Goal: Task Accomplishment & Management: Complete application form

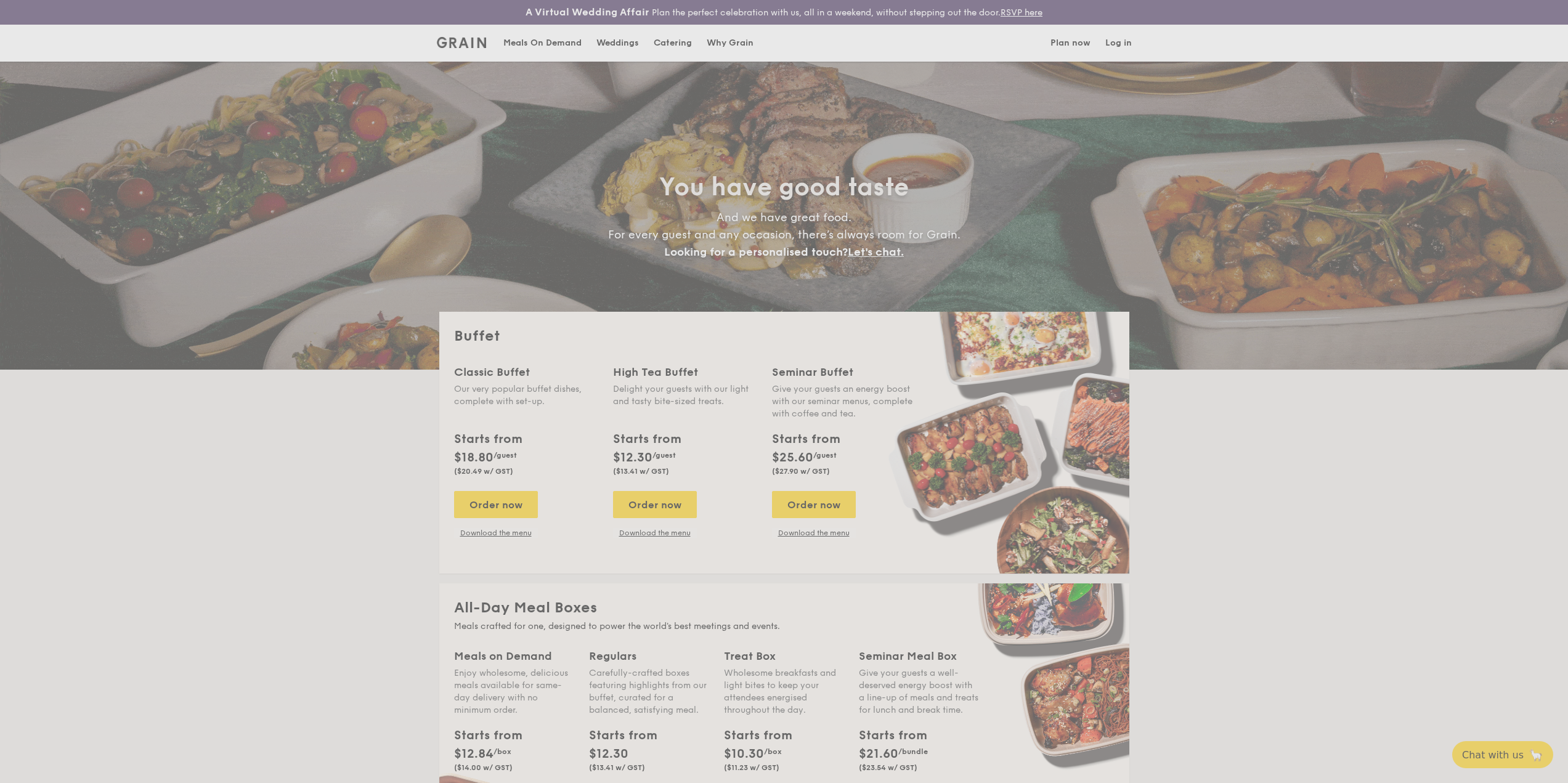
select select
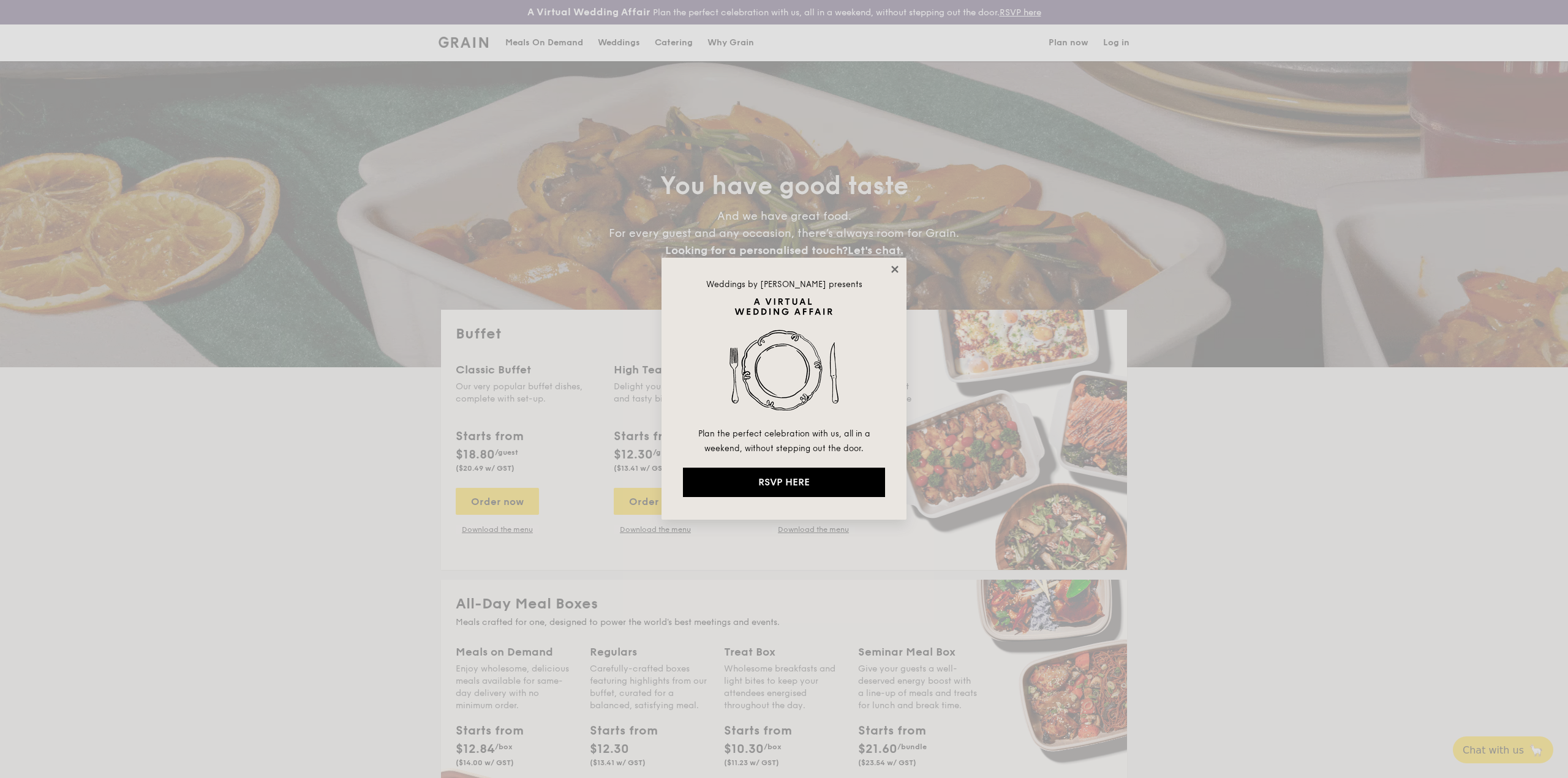
click at [895, 269] on icon at bounding box center [895, 269] width 6 height 6
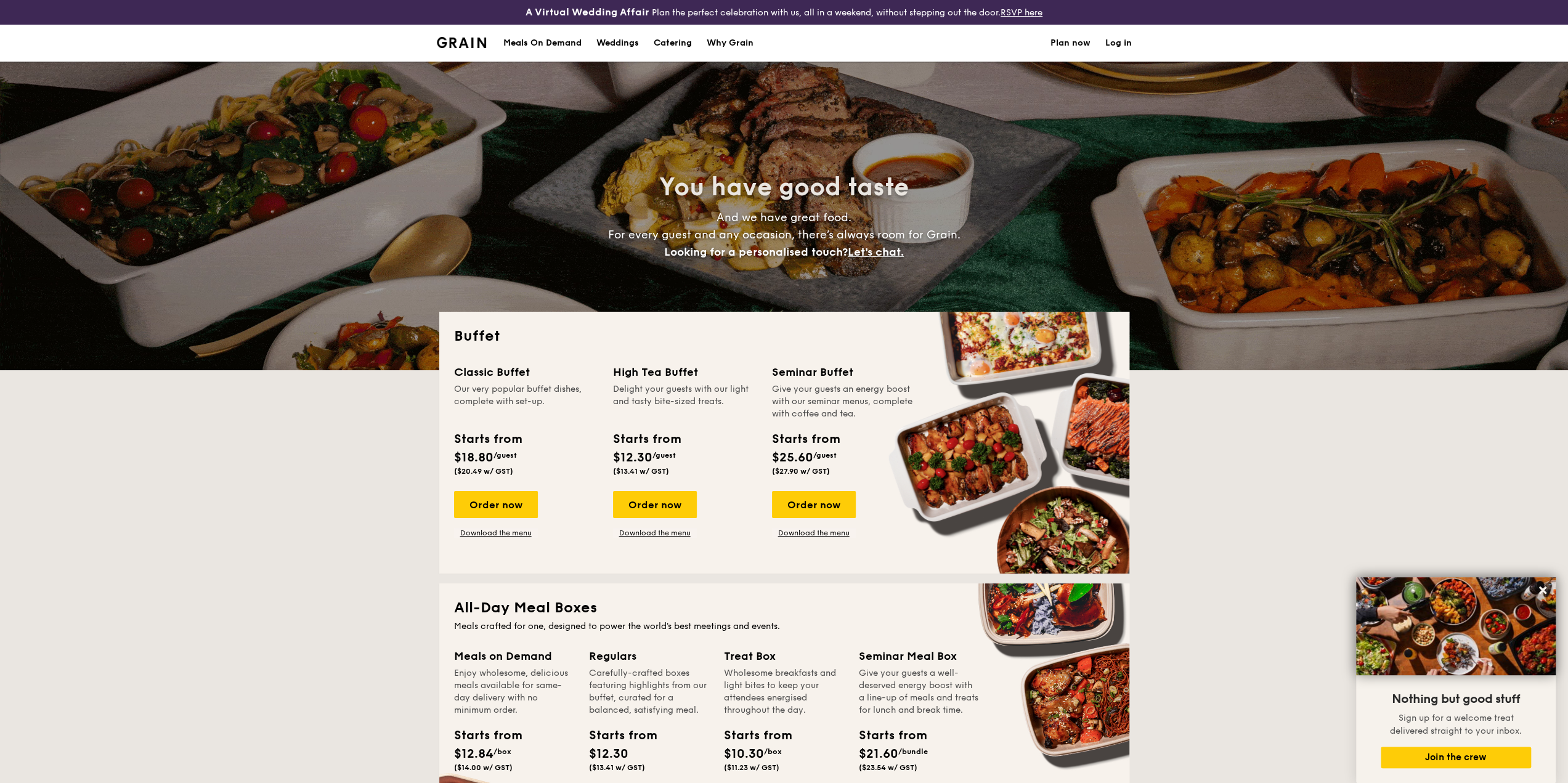
click at [1089, 40] on link "Plan now" at bounding box center [1070, 43] width 40 height 37
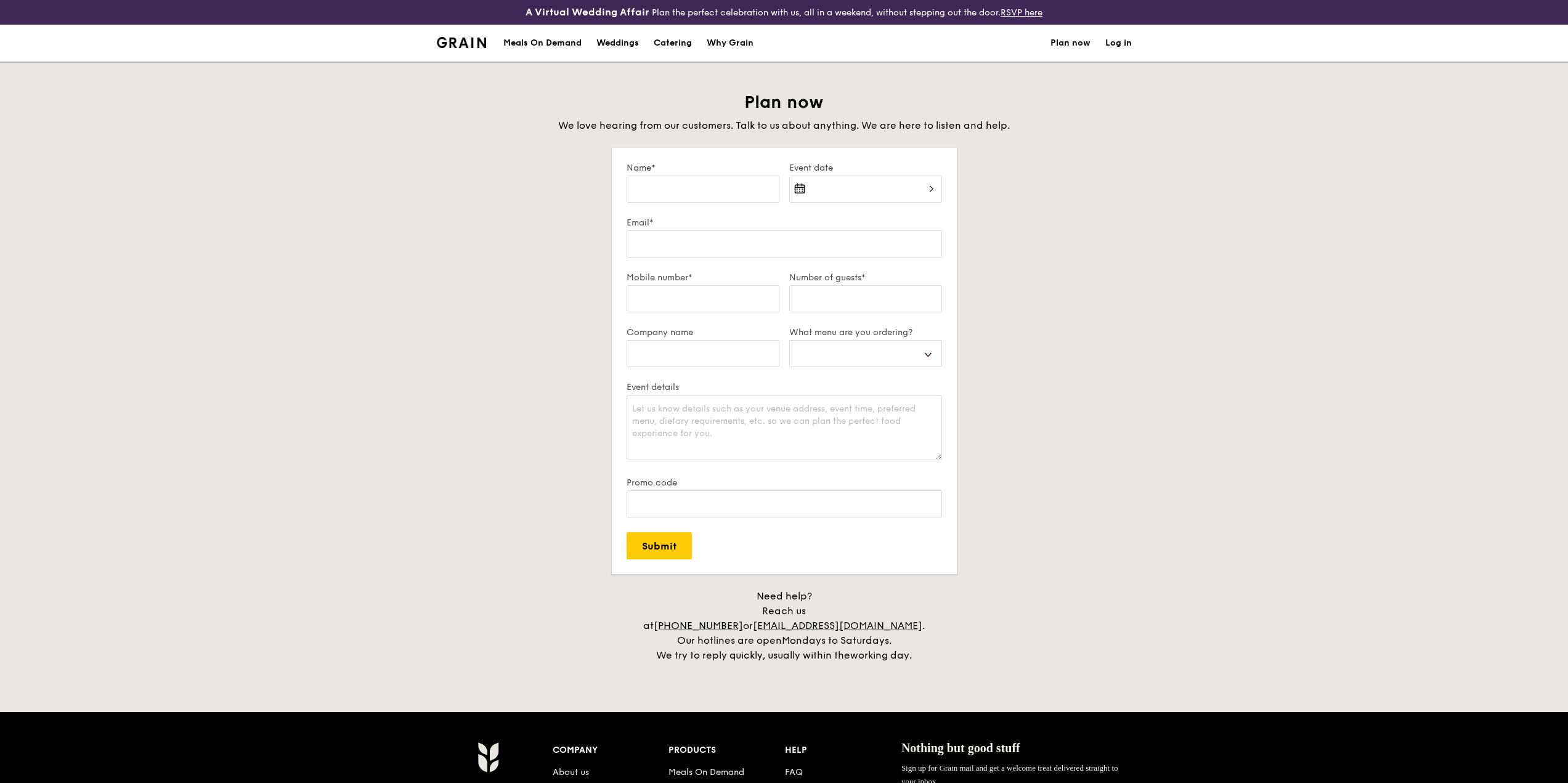
select select
click at [889, 360] on select "Buffet Mini Buffet High Tea Canapés Meal Boxes Wedding" at bounding box center [865, 354] width 153 height 27
click at [895, 357] on select "Buffet Mini Buffet High Tea Canapés Meal Boxes Wedding" at bounding box center [865, 354] width 153 height 27
drag, startPoint x: 1026, startPoint y: 182, endPoint x: 1011, endPoint y: 175, distance: 16.6
click at [1011, 175] on div "Plan now We love hearing from our customers. Talk to us about anything. We are …" at bounding box center [785, 377] width 690 height 572
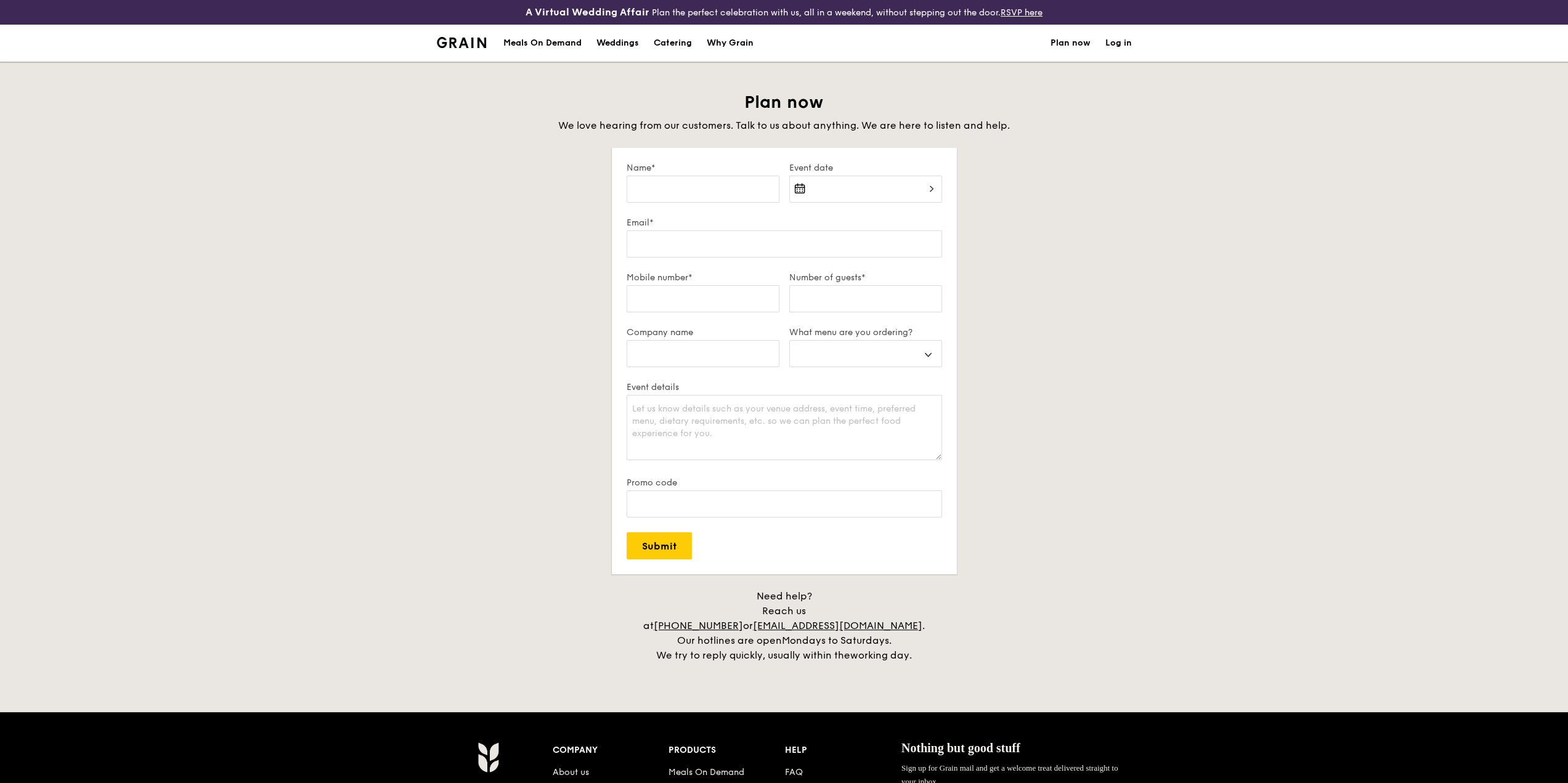
click at [662, 42] on div "Catering" at bounding box center [673, 43] width 38 height 37
select select
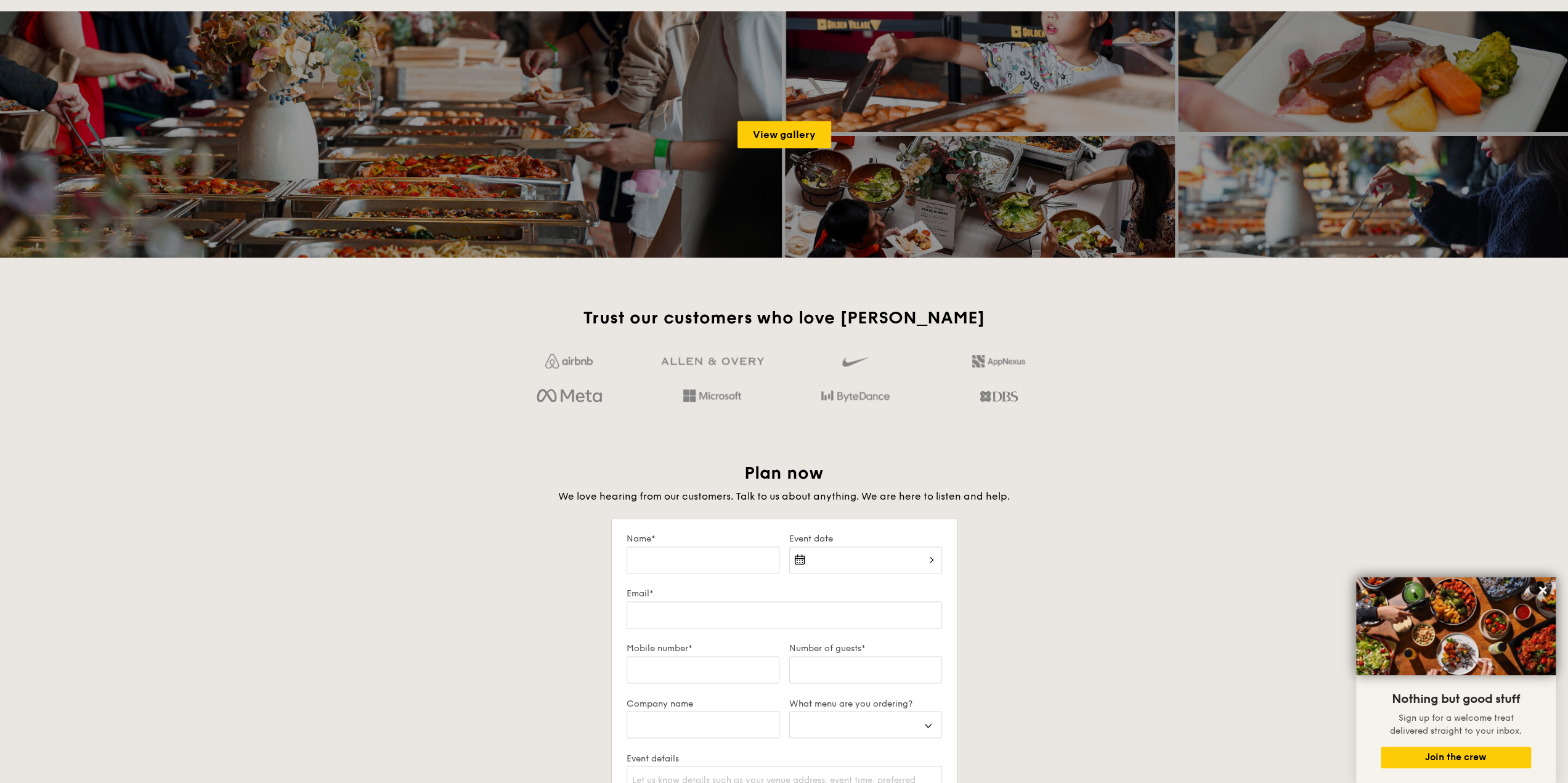
scroll to position [1911, 0]
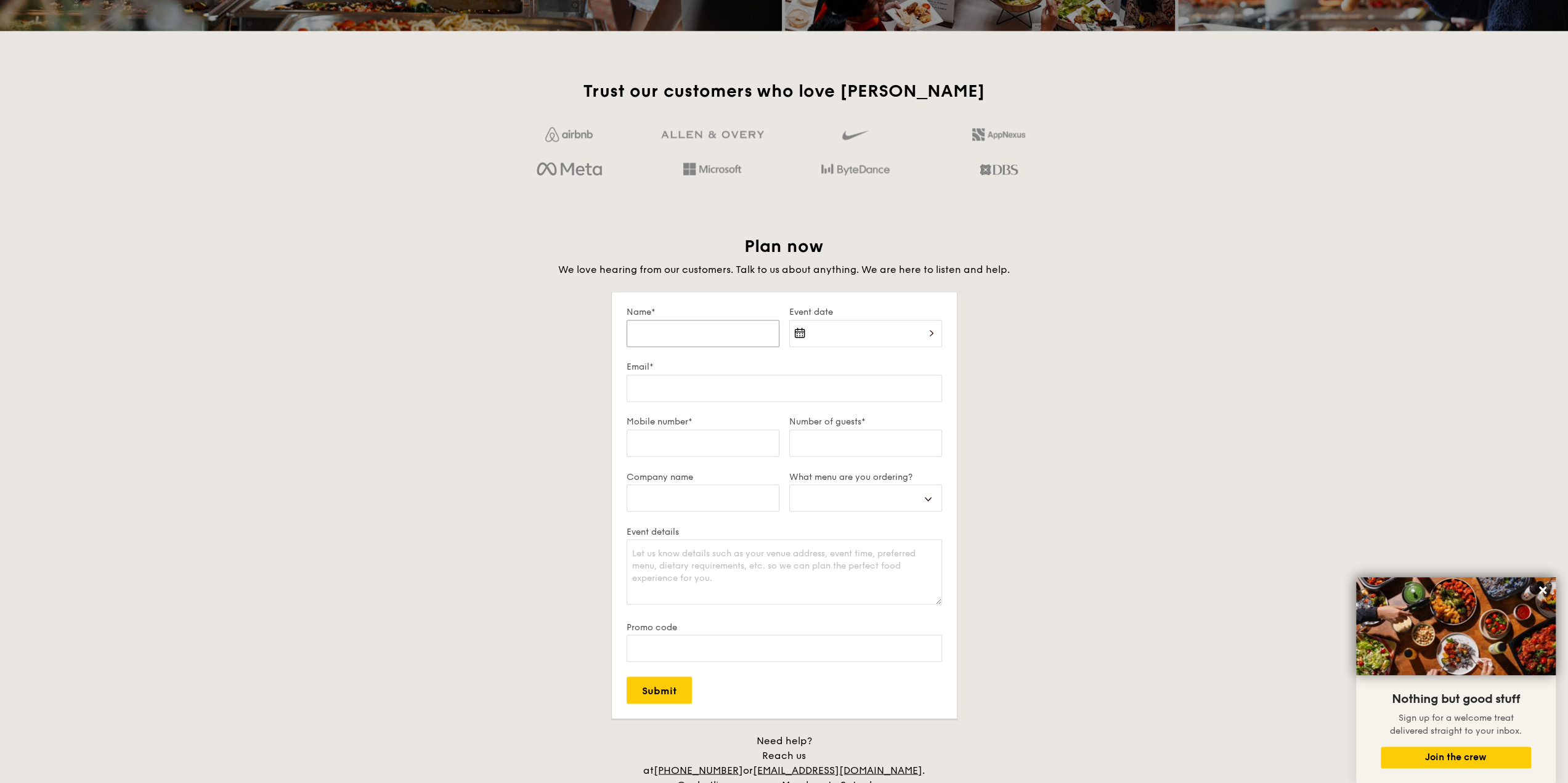
click at [705, 339] on input "Name*" at bounding box center [703, 334] width 153 height 27
type input "A"
select select
type input "Al"
select select
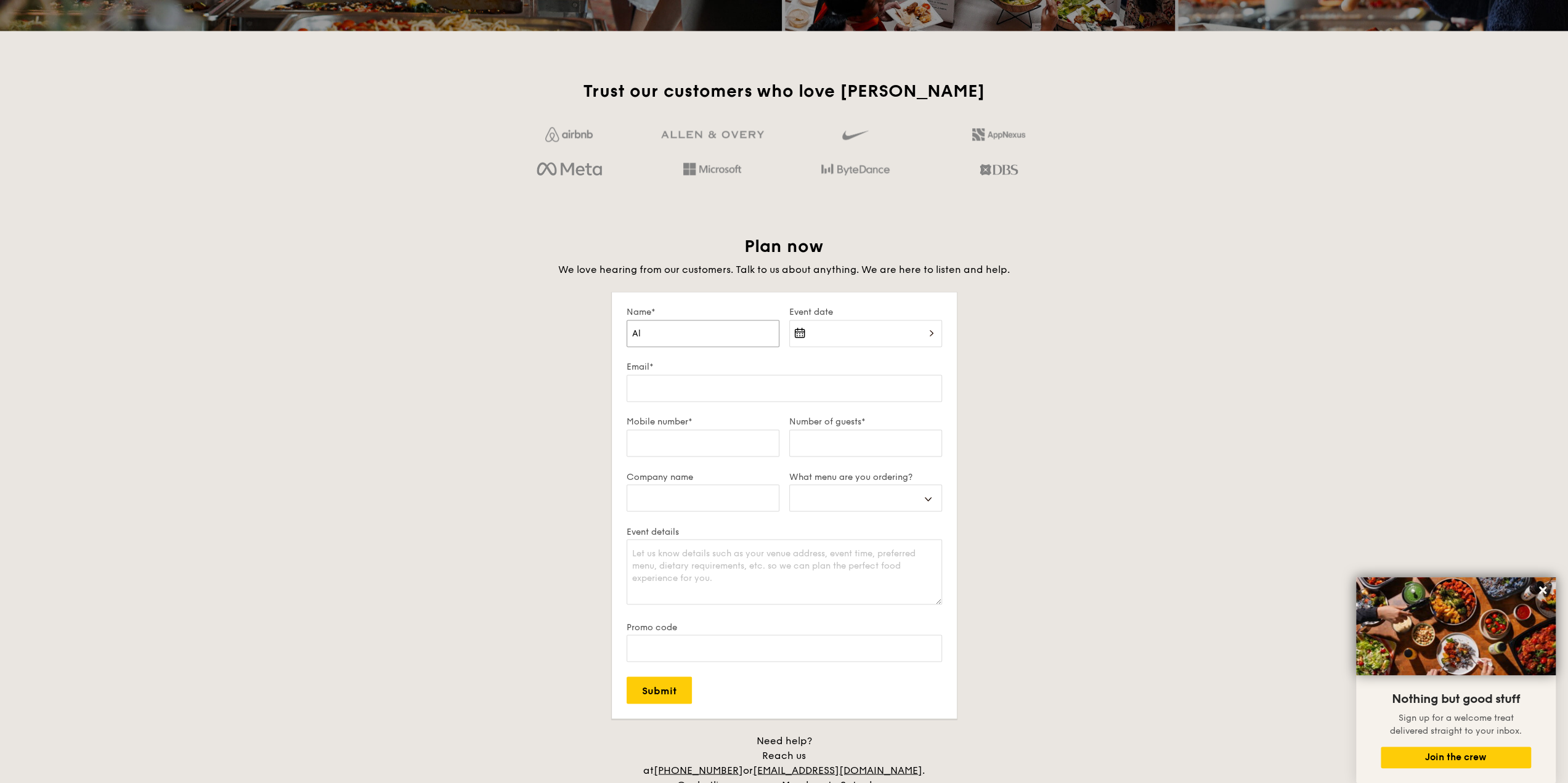
type input "All"
select select
type input "Alla"
select select
type input "[PERSON_NAME]"
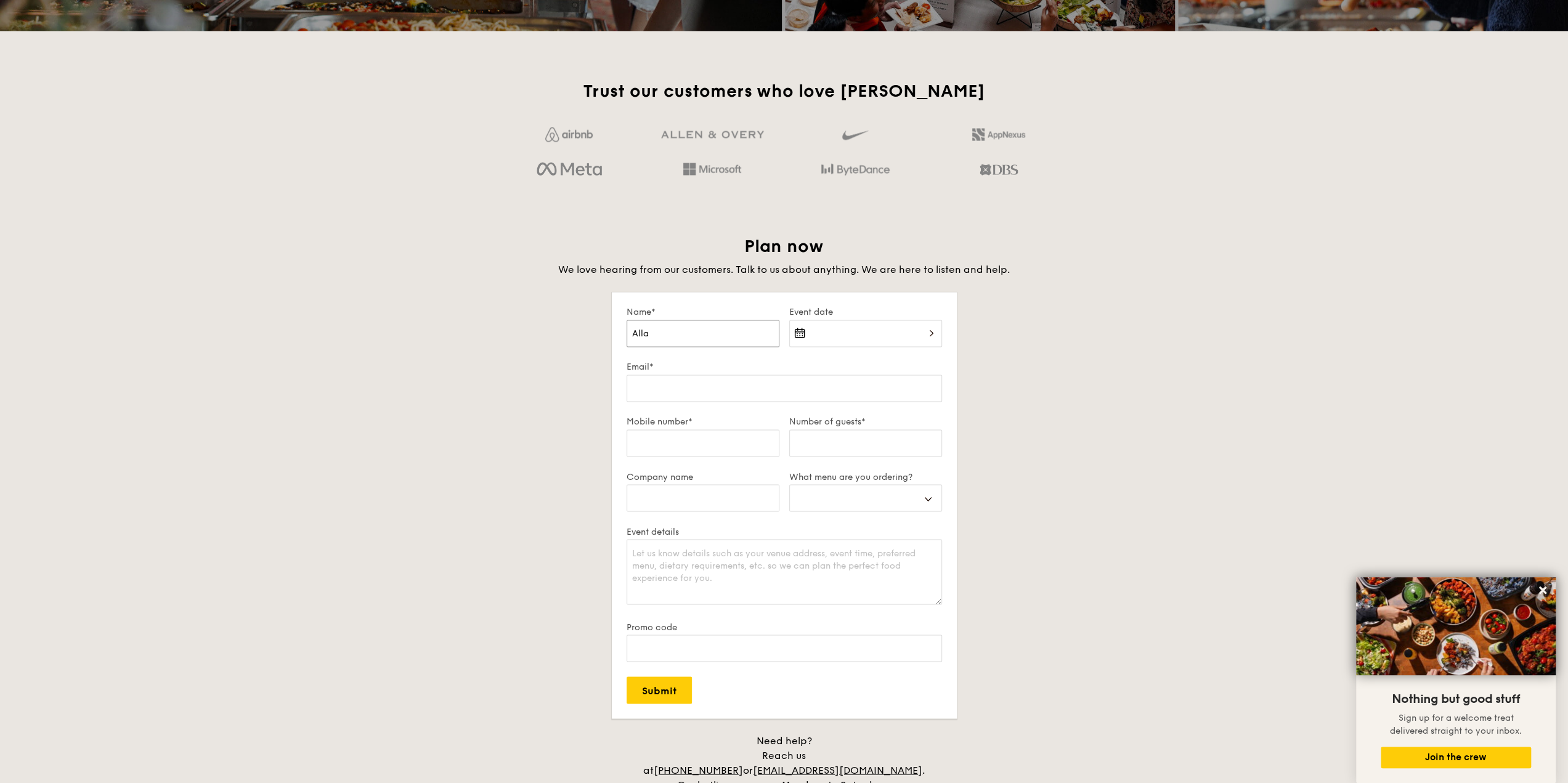
select select
type input "[PERSON_NAME]"
select select
type input "[PERSON_NAME]"
select select
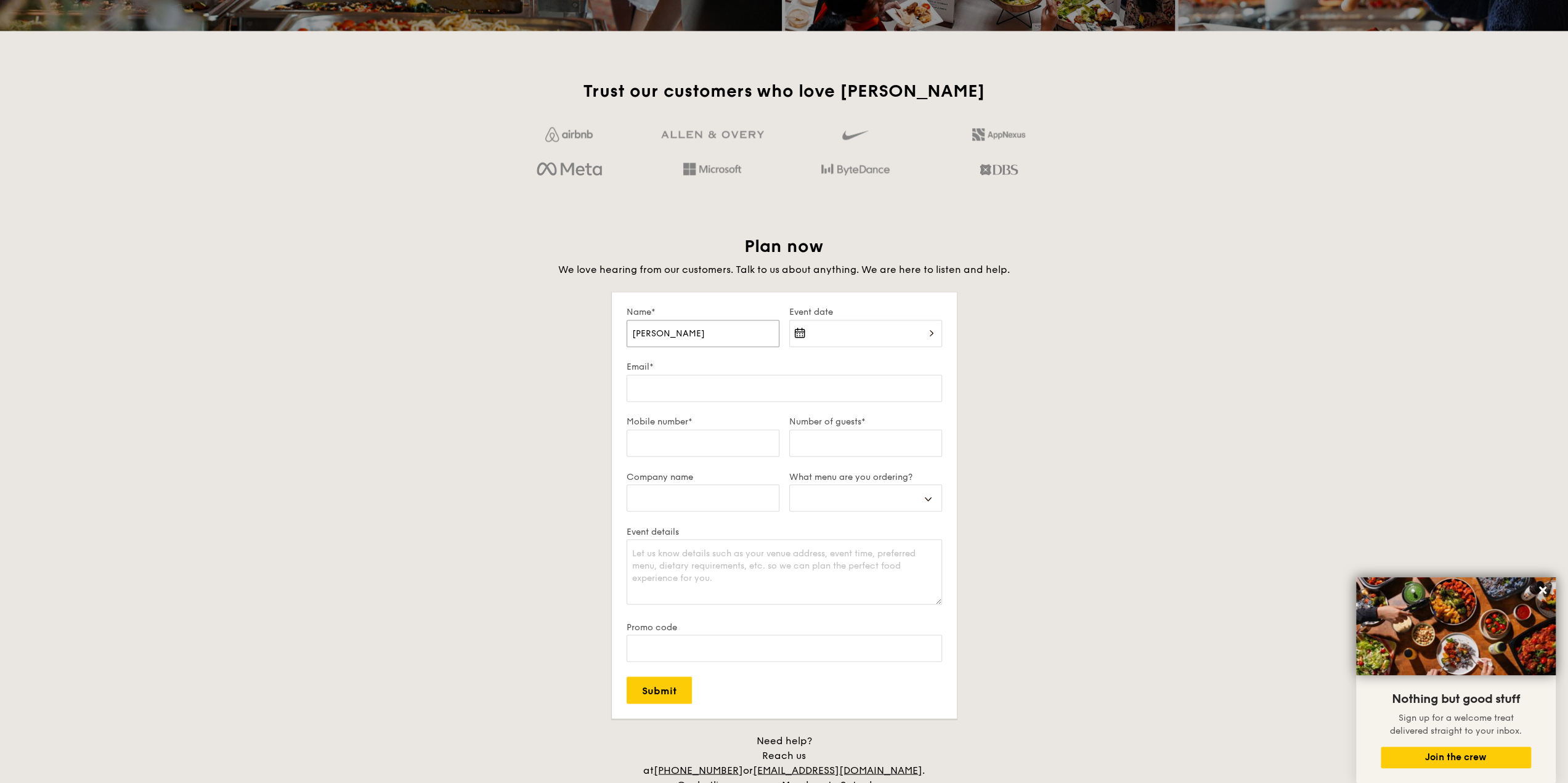
type input "[PERSON_NAME]"
select select
type input "[PERSON_NAME]"
select select
type input "[PERSON_NAME]"
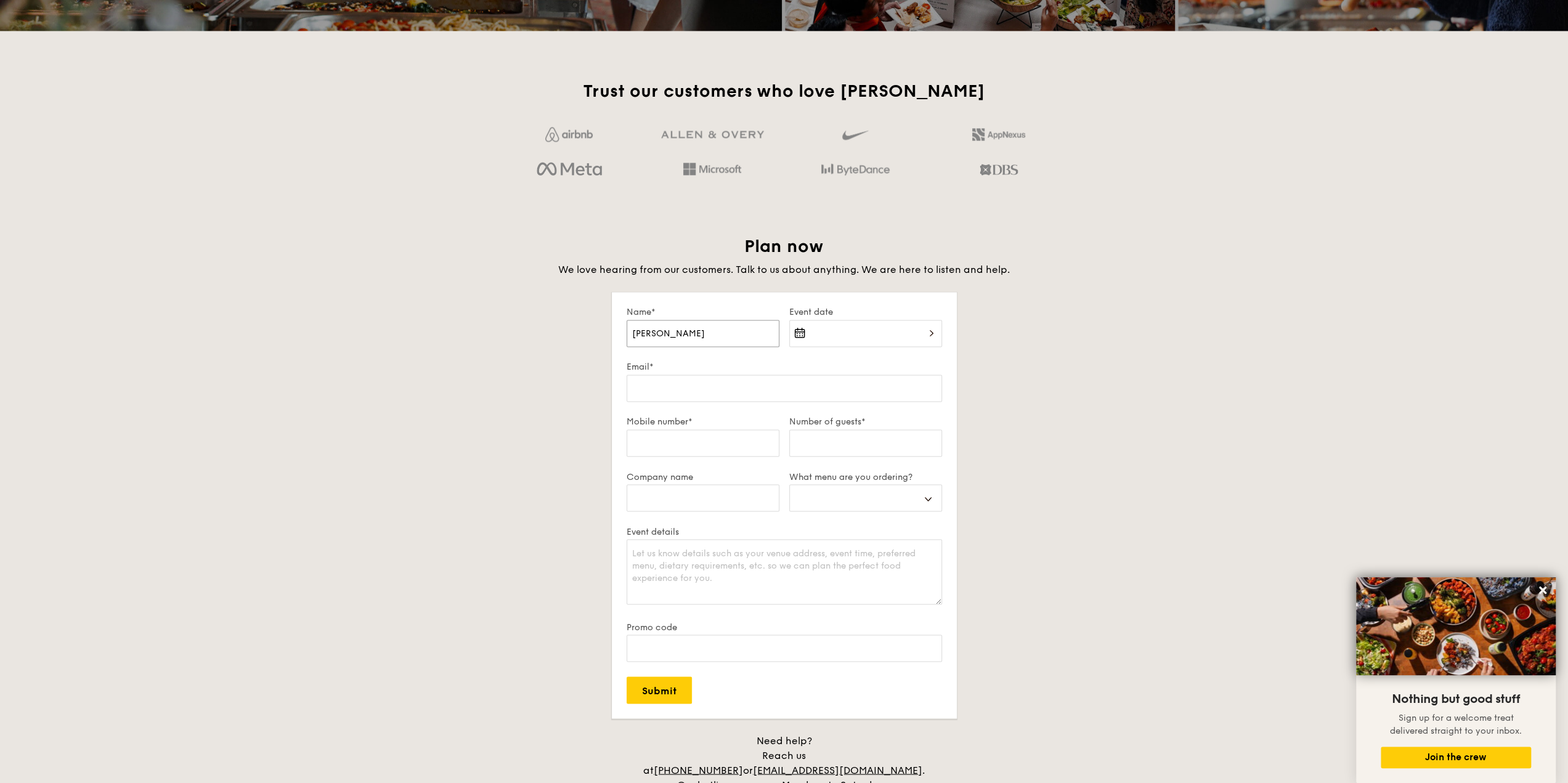
select select
type input "[PERSON_NAME]"
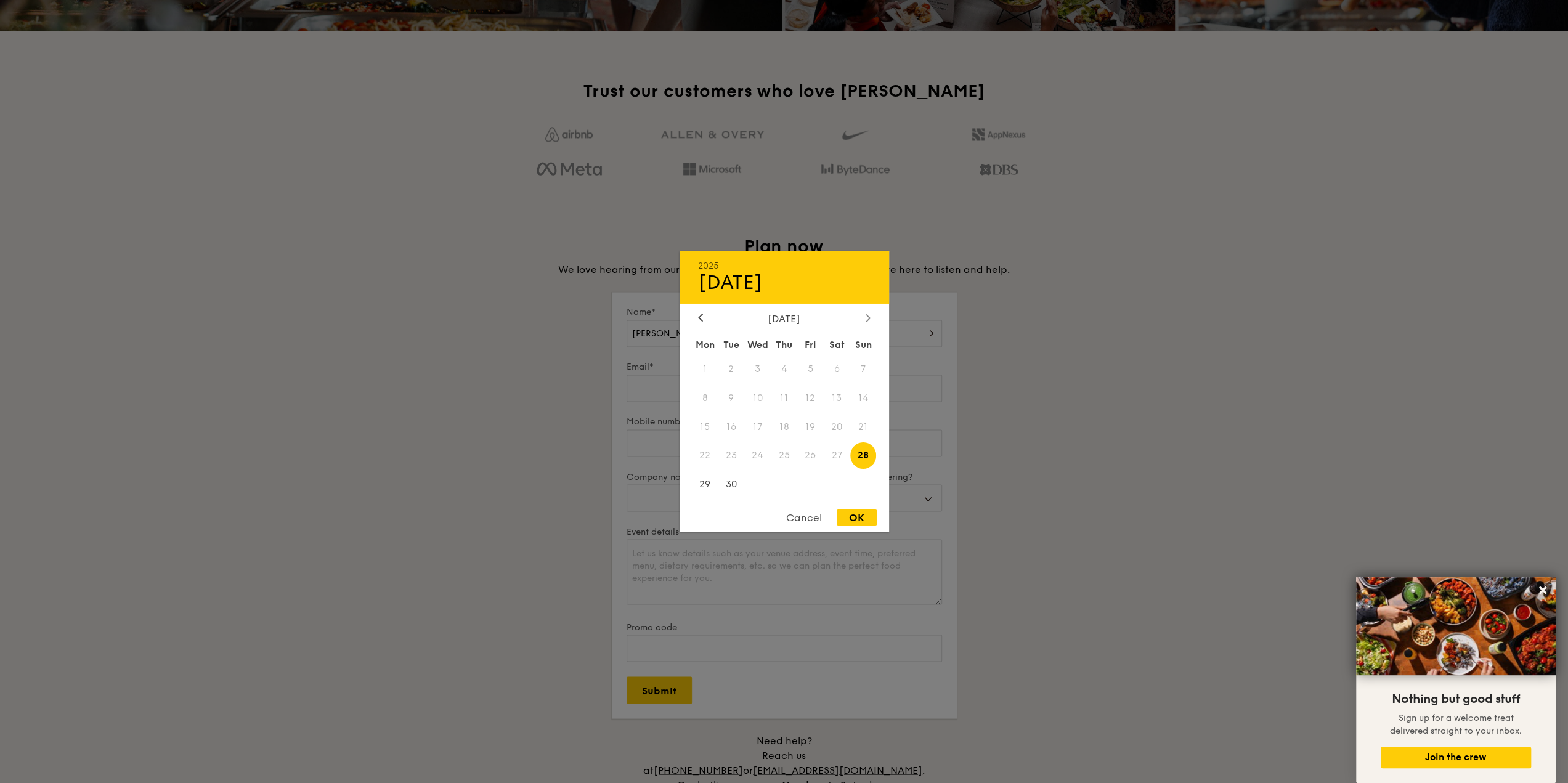
click at [873, 315] on div "[DATE]" at bounding box center [785, 319] width 210 height 12
click at [870, 316] on icon at bounding box center [868, 318] width 5 height 8
click at [807, 452] on span "24" at bounding box center [810, 455] width 27 height 27
click at [854, 515] on div "OK" at bounding box center [856, 518] width 40 height 17
type input "[DATE]"
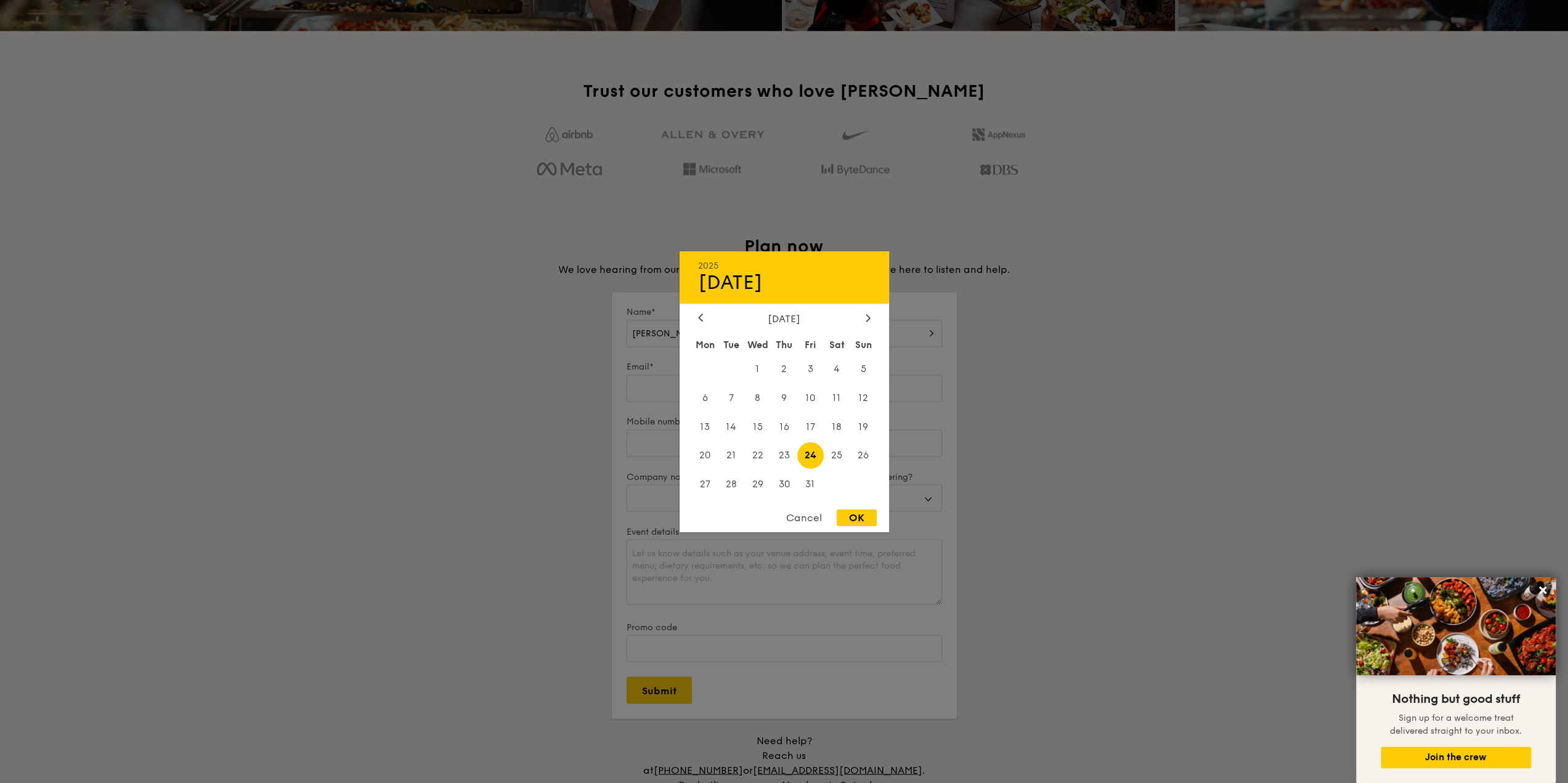
select select
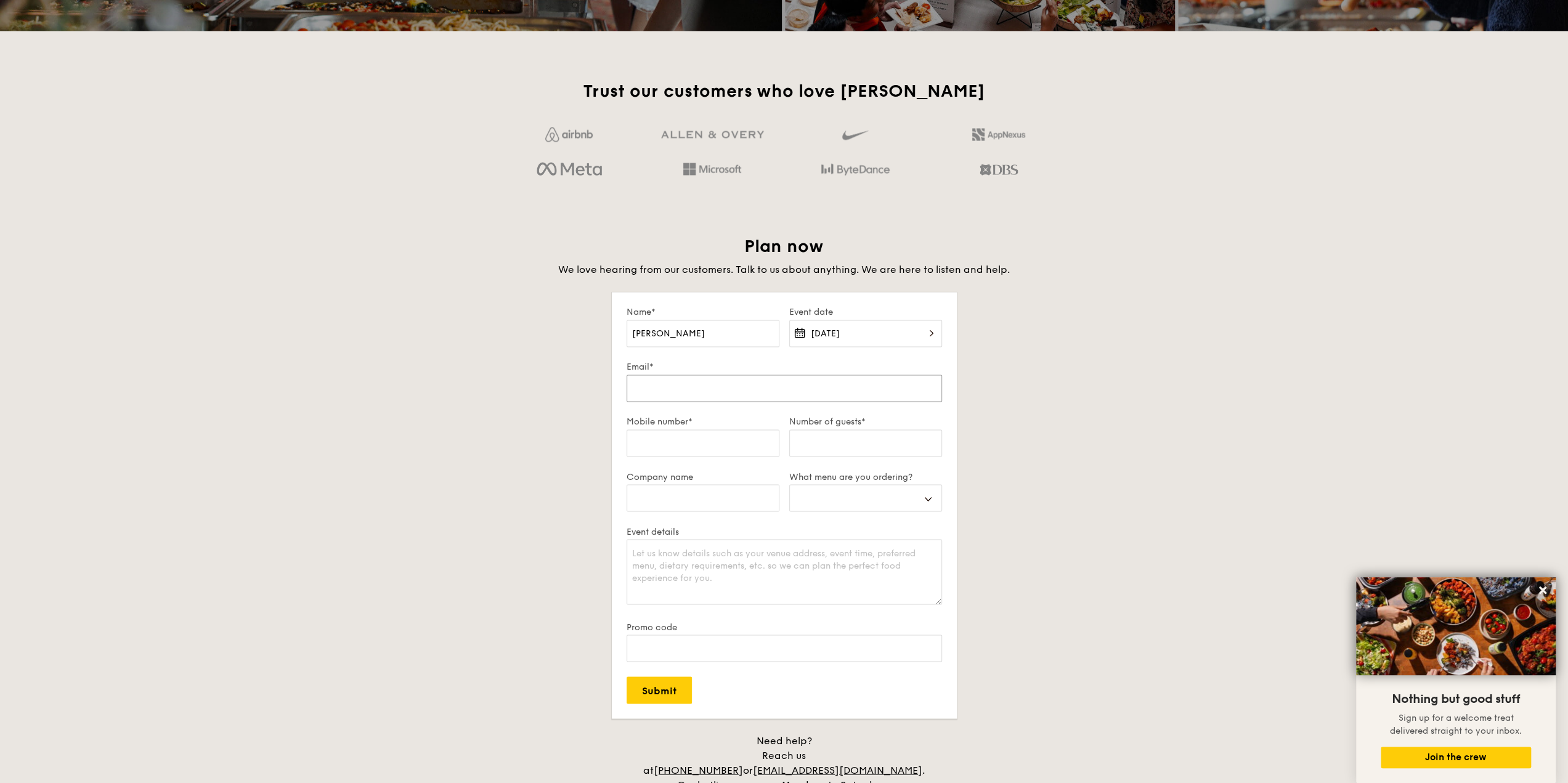
click at [703, 388] on input "Email*" at bounding box center [784, 388] width 315 height 27
type input "a"
select select
type input "al"
select select
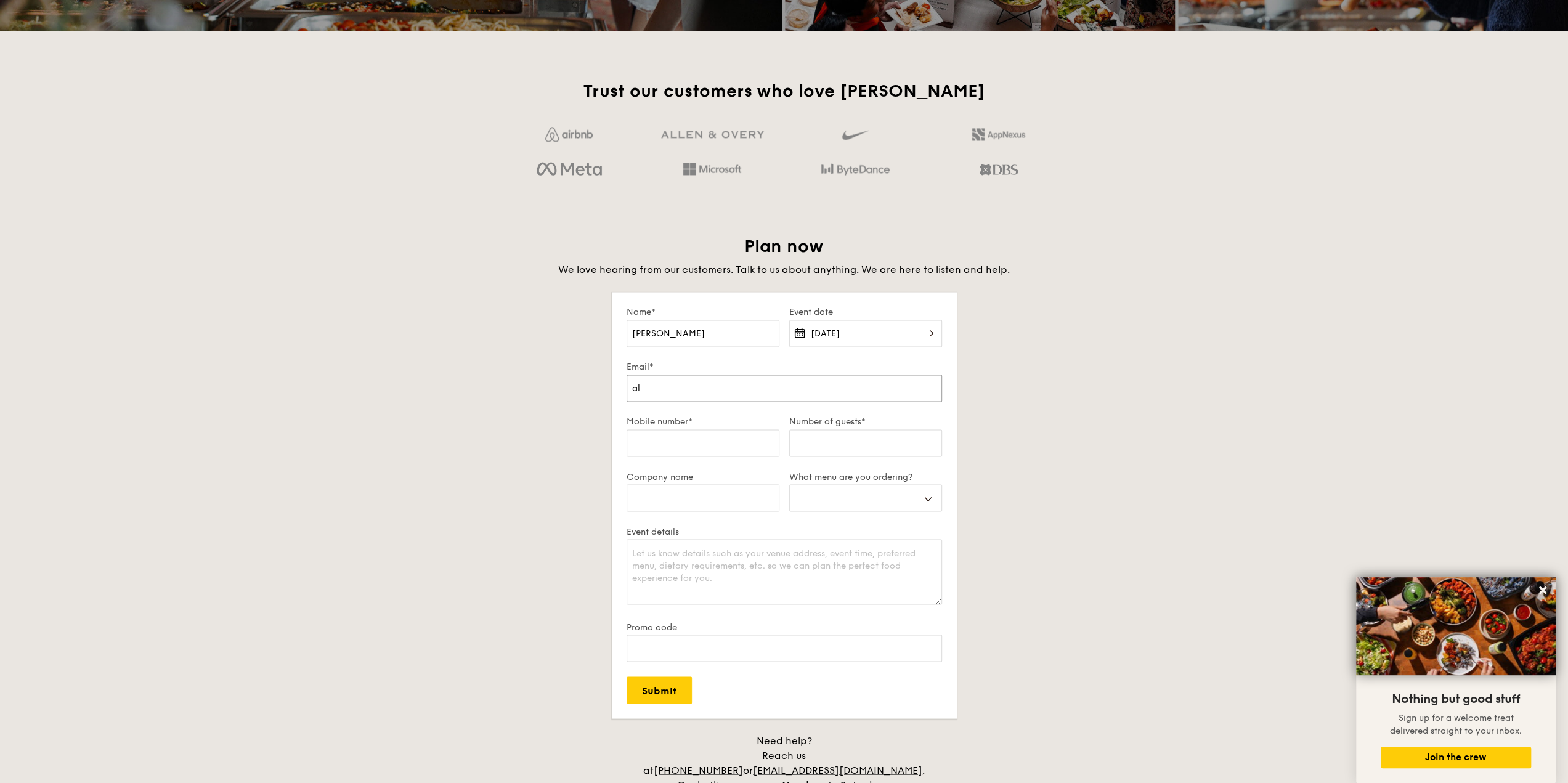
type input "all"
select select
type input "alla"
select select
type input "[PERSON_NAME]"
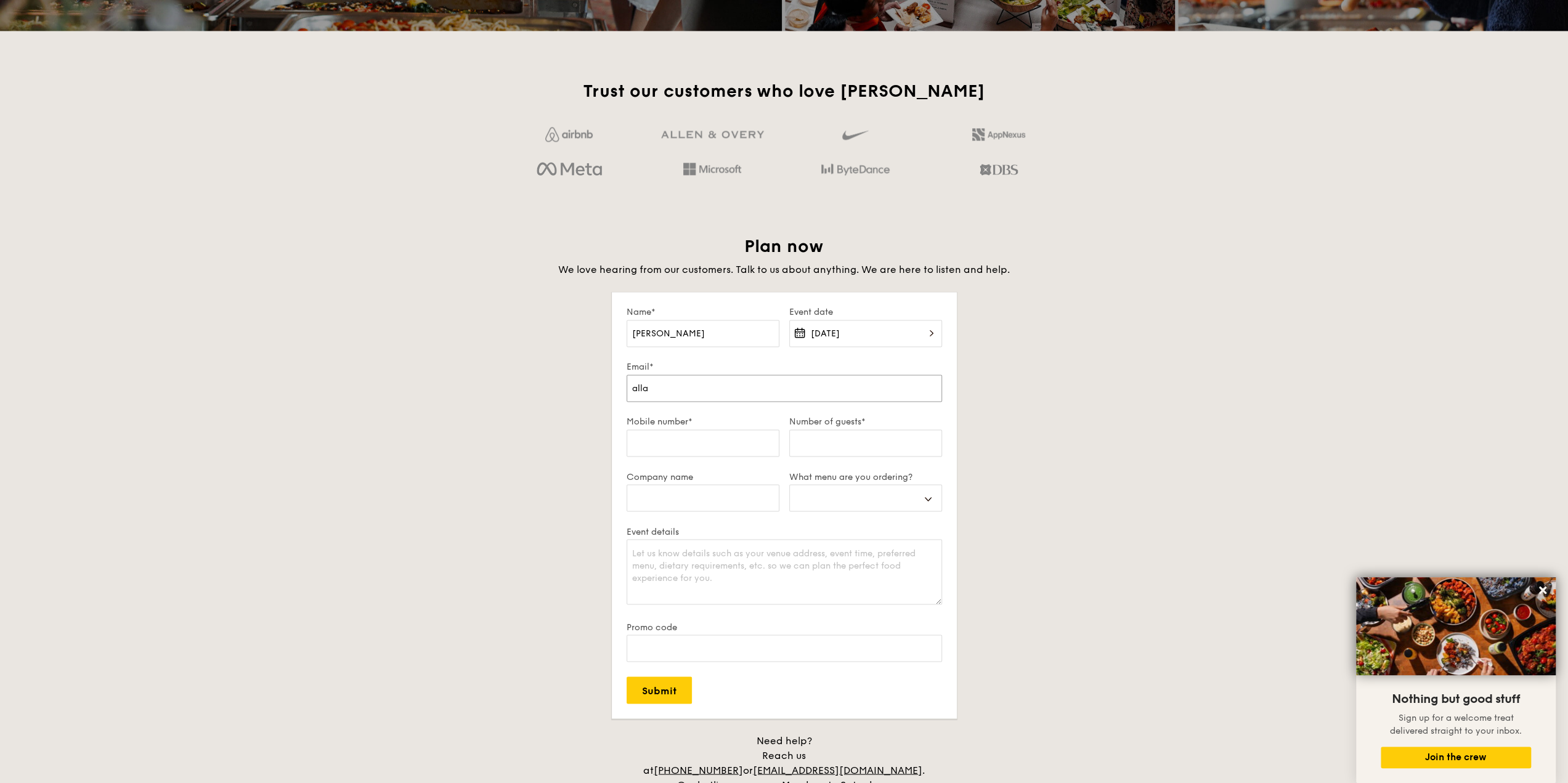
select select
type input "[PERSON_NAME]."
select select
type input "[PERSON_NAME].h"
select select
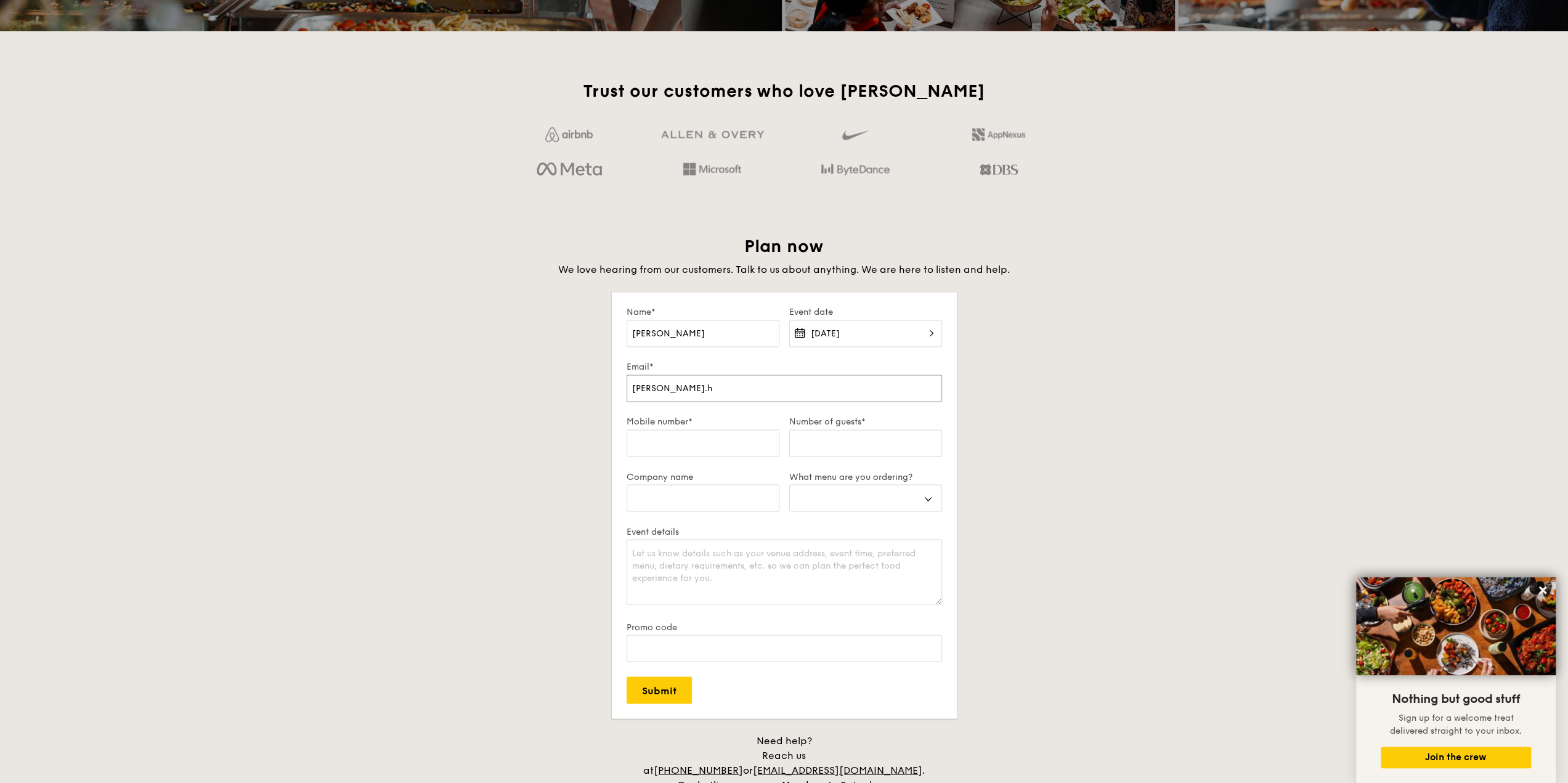
type input "[PERSON_NAME].ho"
select select
type input "[PERSON_NAME].hon"
select select
type input "[PERSON_NAME].hong"
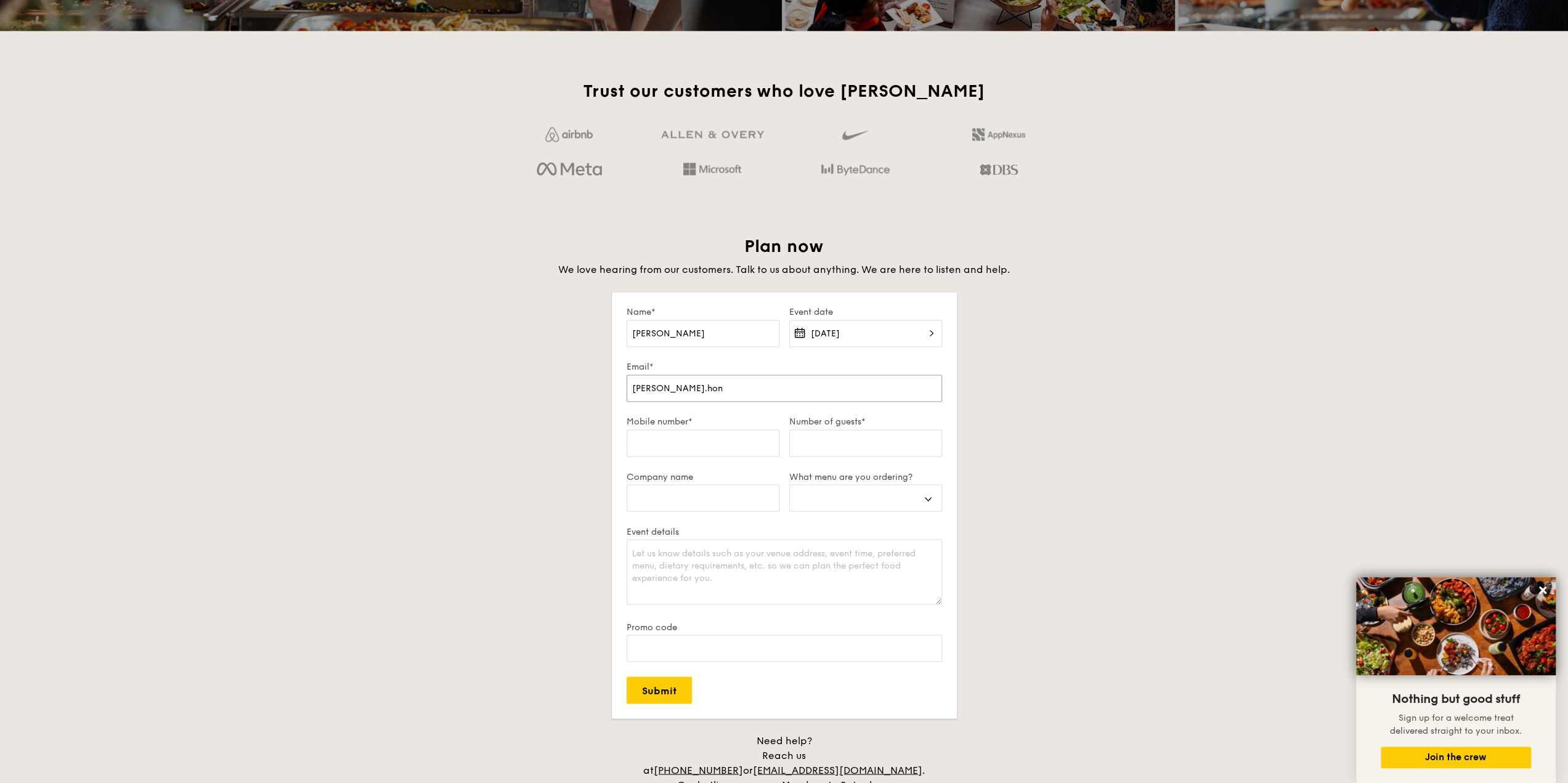
select select
type input "[PERSON_NAME].hong8"
select select
type input "[PERSON_NAME].hong82"
select select
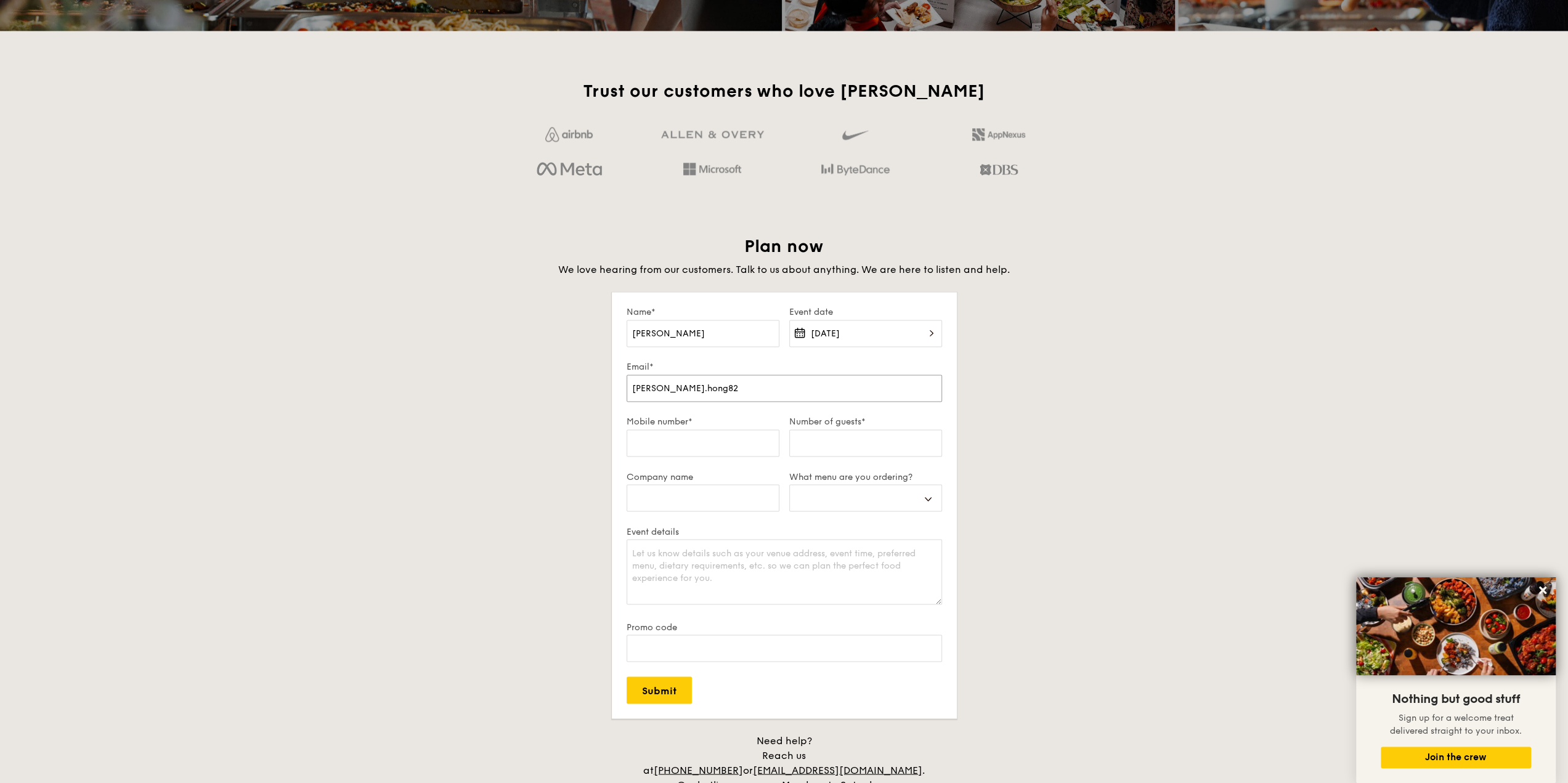
type input "[PERSON_NAME].hong82!"
select select
type input "[PERSON_NAME].hong82!@"
select select
type input "[PERSON_NAME].hong82!"
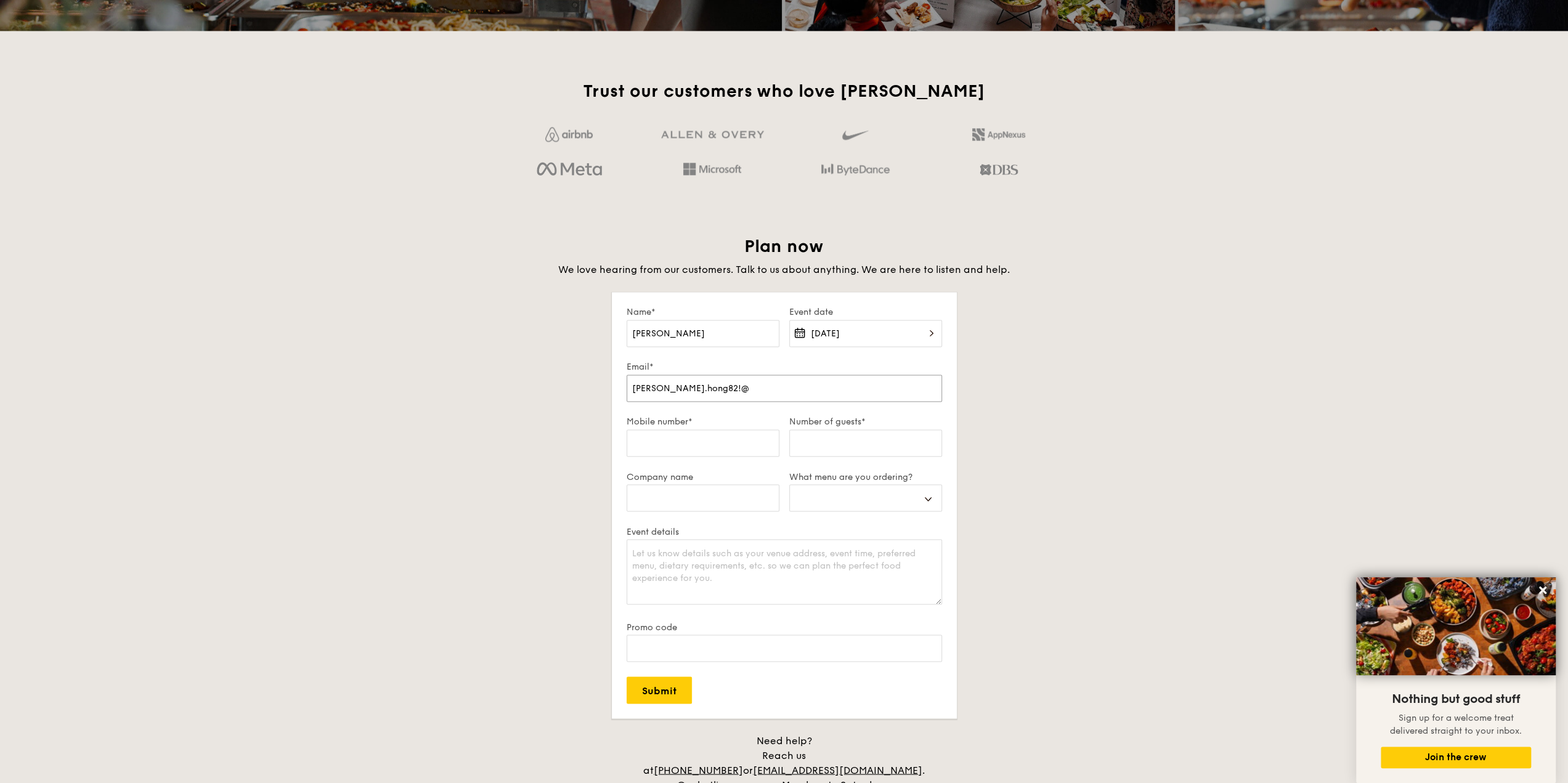
select select
type input "[PERSON_NAME].hong82"
select select
type input "[PERSON_NAME].hong82@"
select select
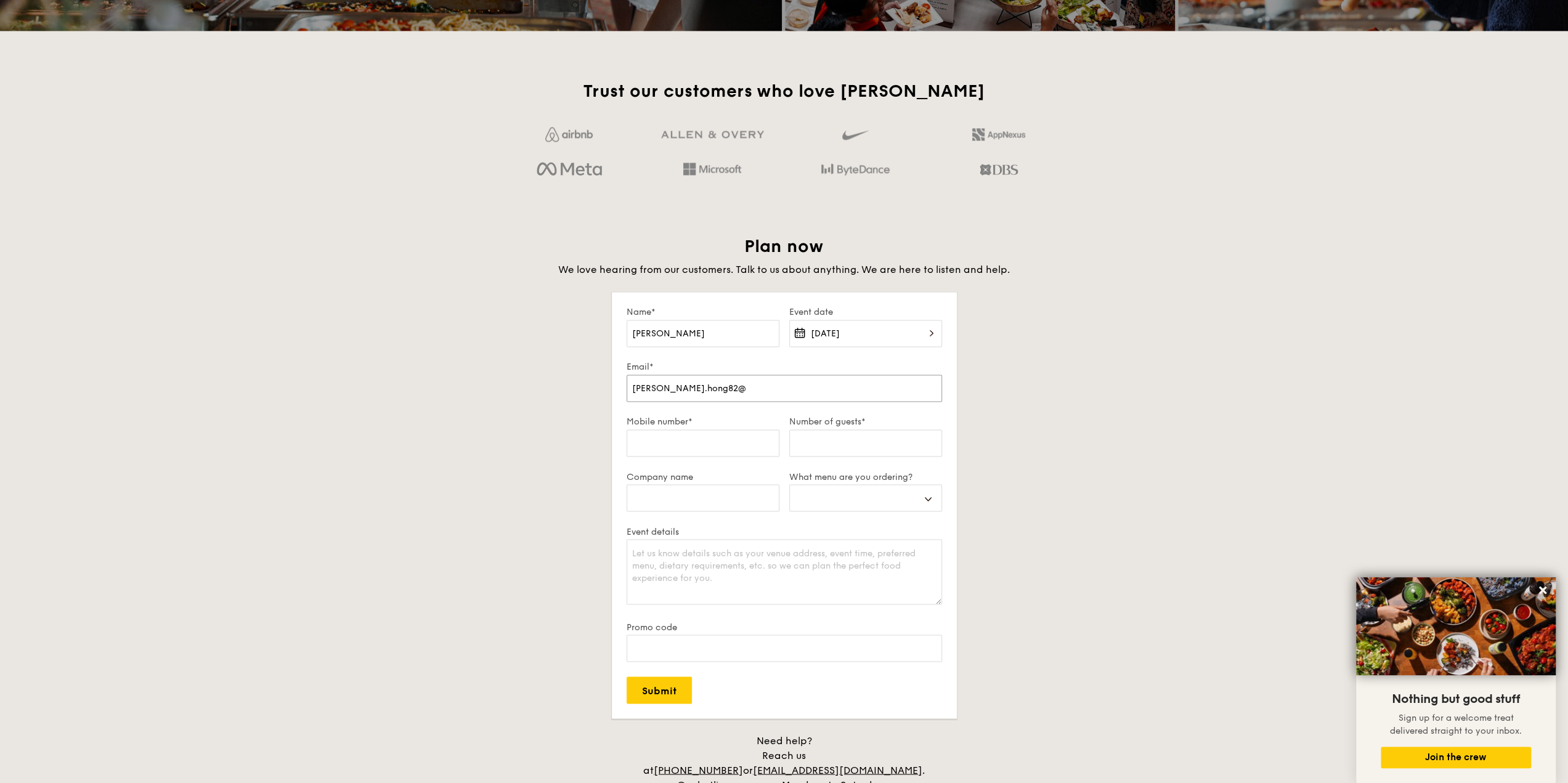
type input "[PERSON_NAME].hong82@g"
select select
type input "[PERSON_NAME].hong82@gm"
select select
type input "[PERSON_NAME].hong82@gma"
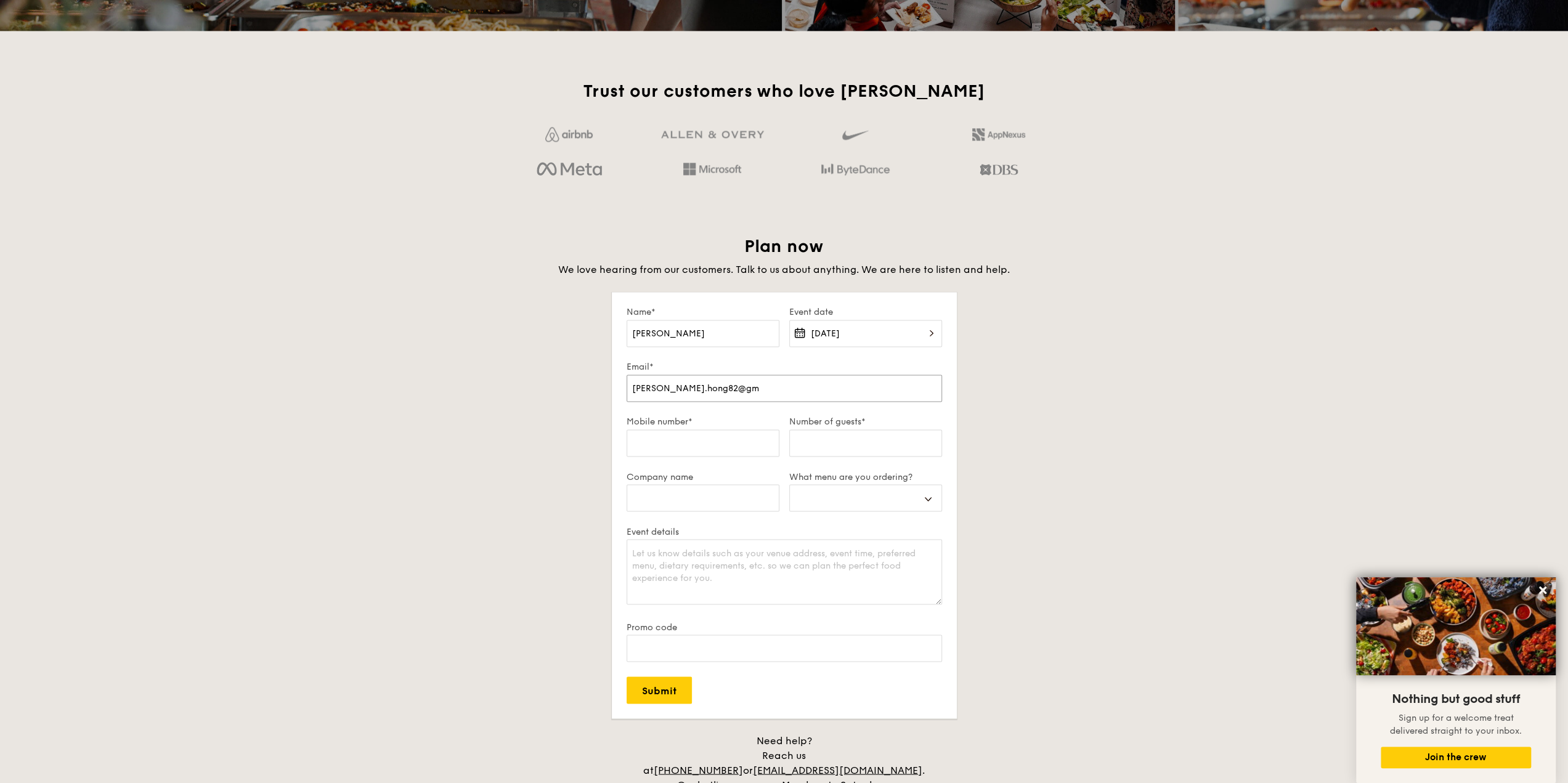
select select
type input "[PERSON_NAME].hong82@gmai"
select select
type input "[PERSON_NAME][EMAIL_ADDRESS]"
select select
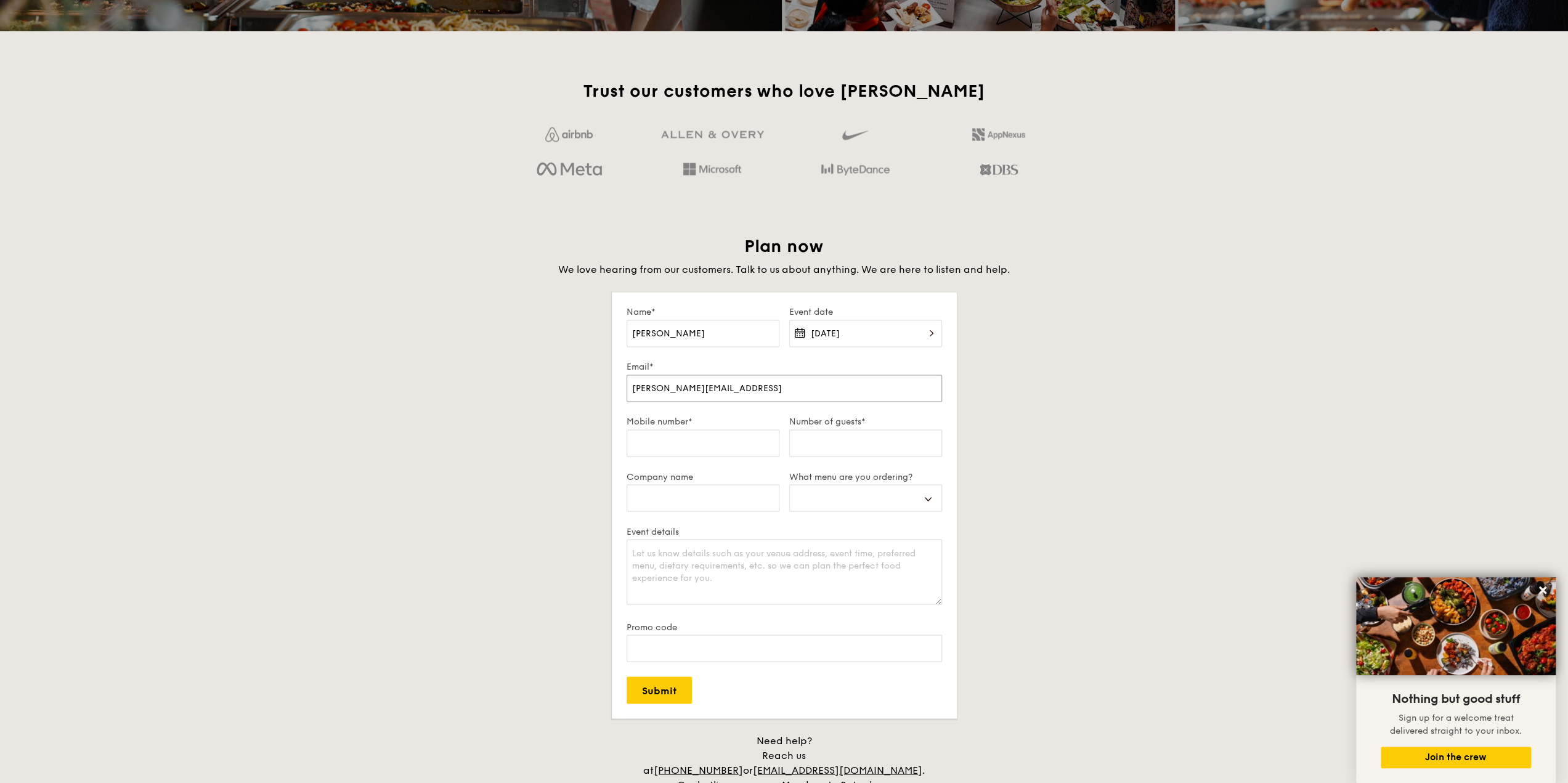
type input "[PERSON_NAME][EMAIL_ADDRESS]."
select select
type input "[PERSON_NAME].hong82@gmail.c"
select select
type input "[PERSON_NAME][EMAIL_ADDRESS][DOMAIN_NAME]"
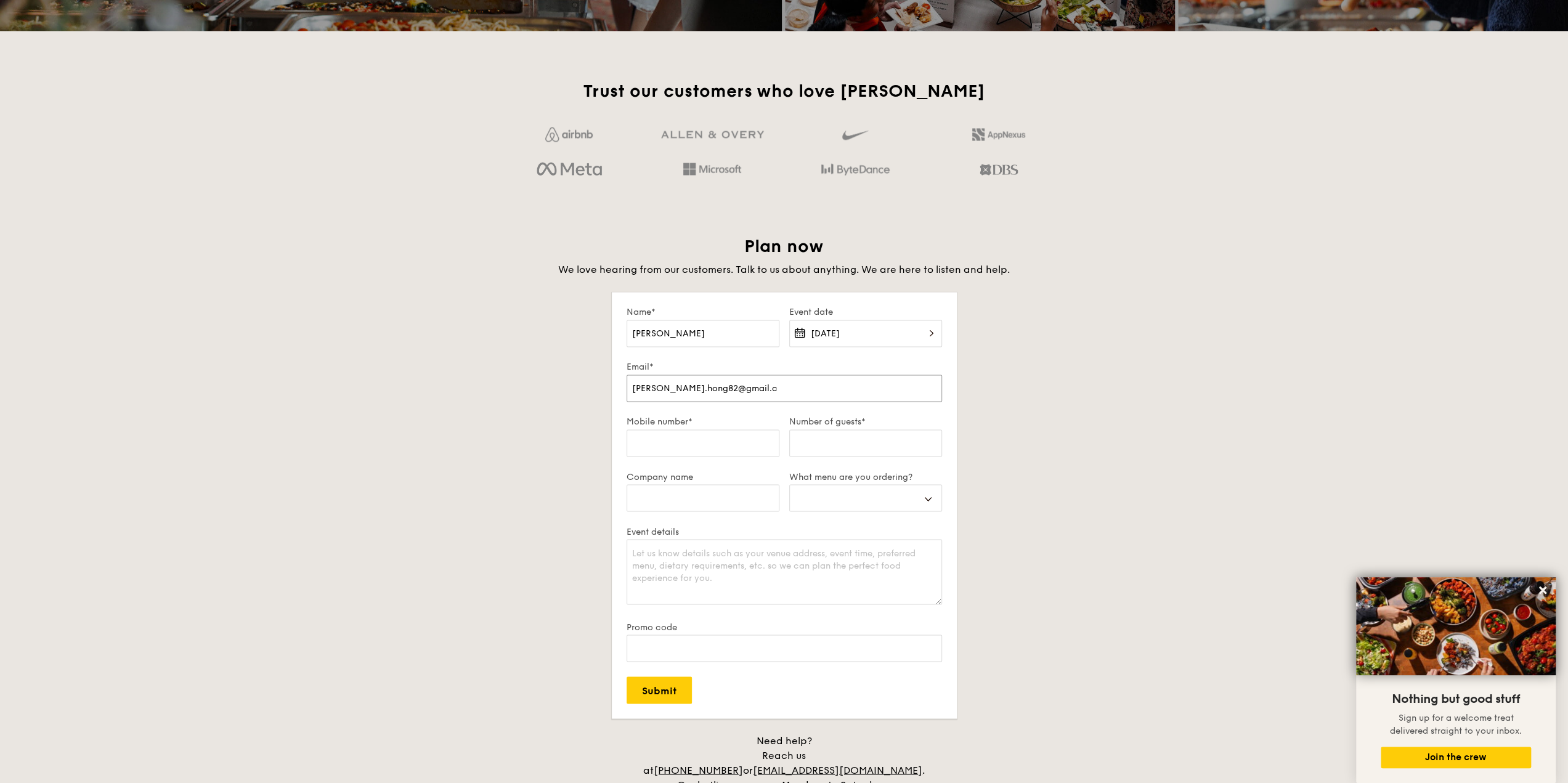
select select
type input "[PERSON_NAME][EMAIL_ADDRESS][DOMAIN_NAME]"
select select
type input "[PERSON_NAME][EMAIL_ADDRESS][DOMAIN_NAME]"
type input "9"
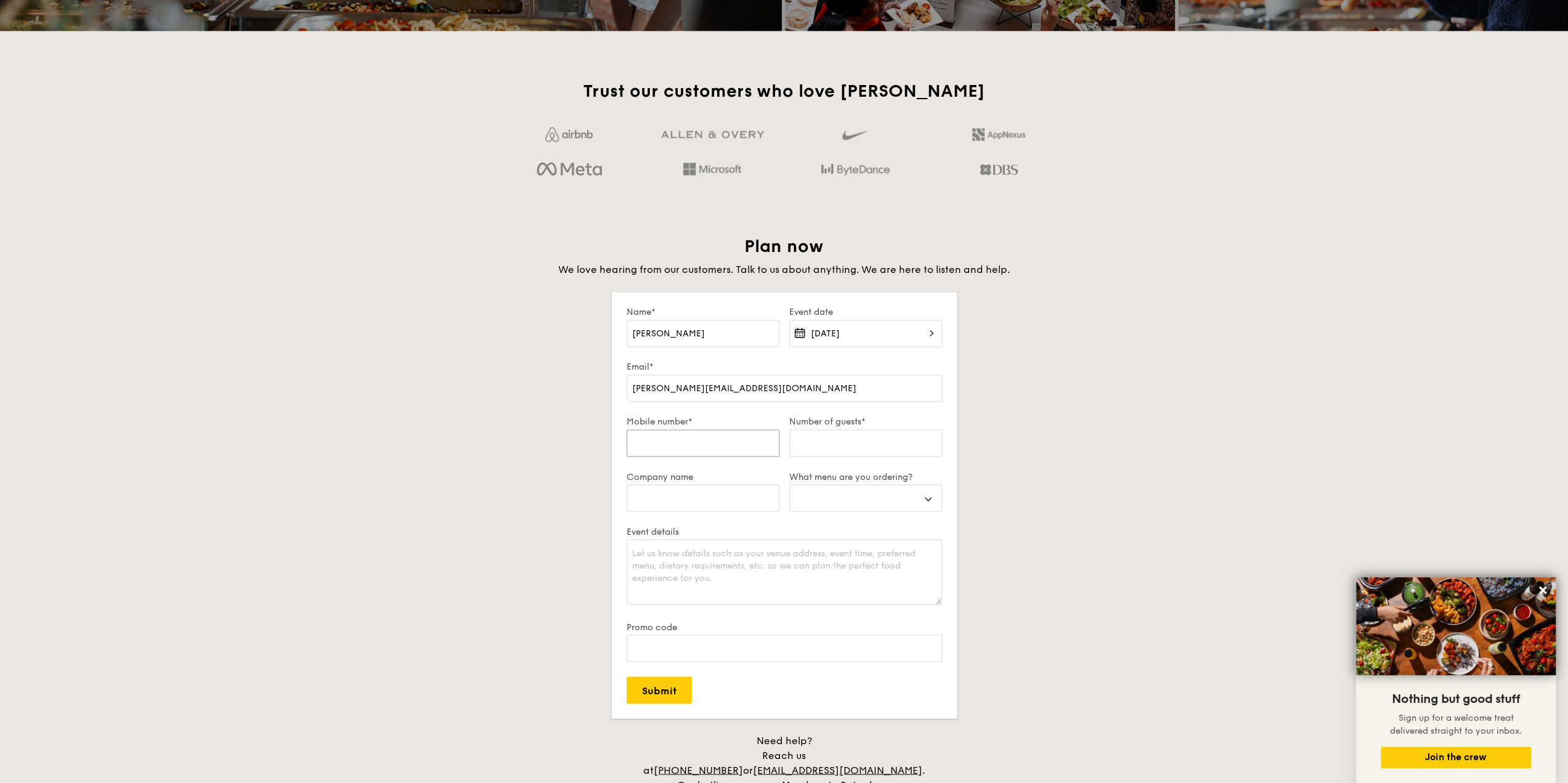
select select
type input "90"
select select
type input "902"
select select
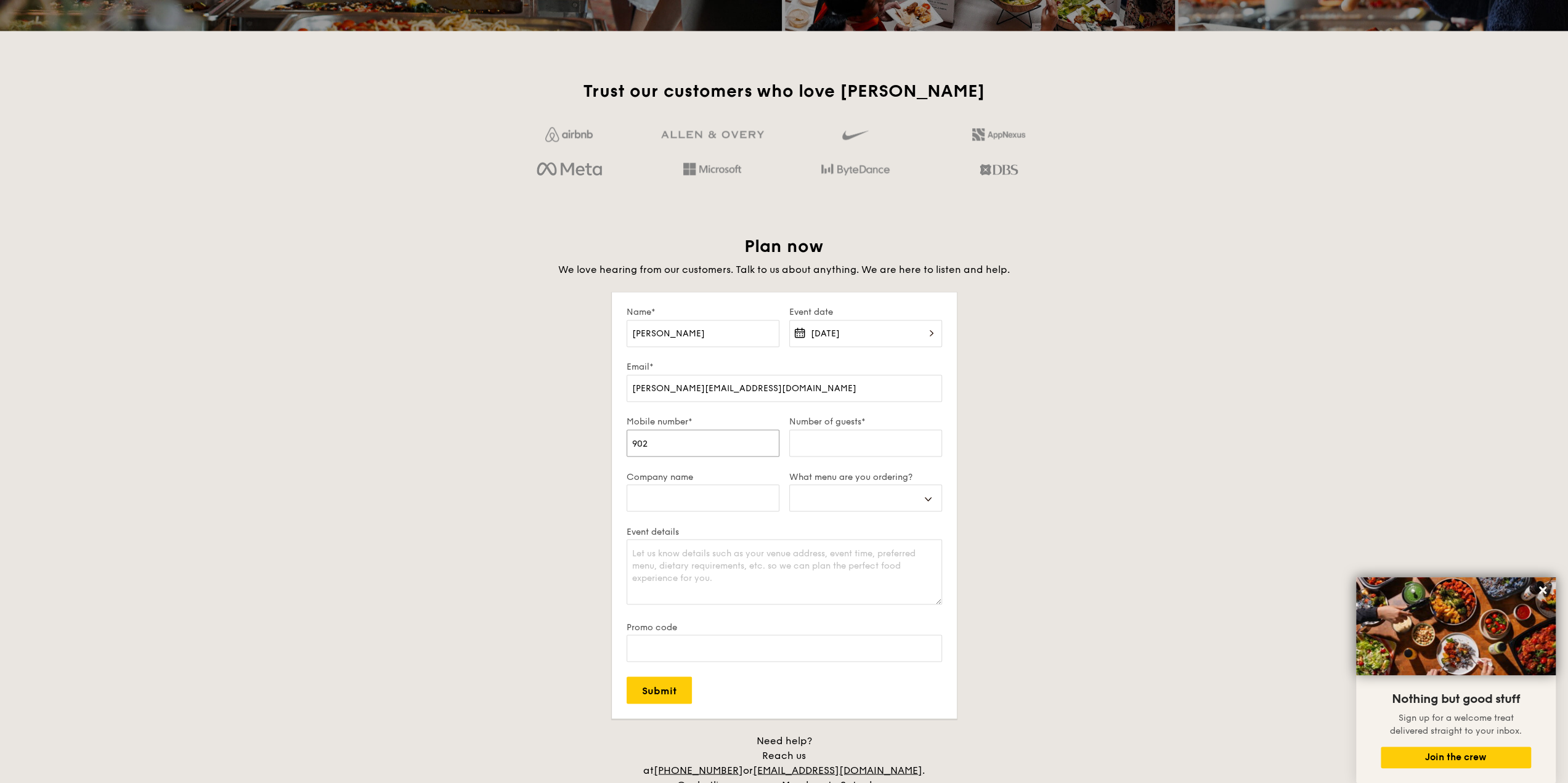
type input "9025"
select select
type input "90255"
select select
type input "902556"
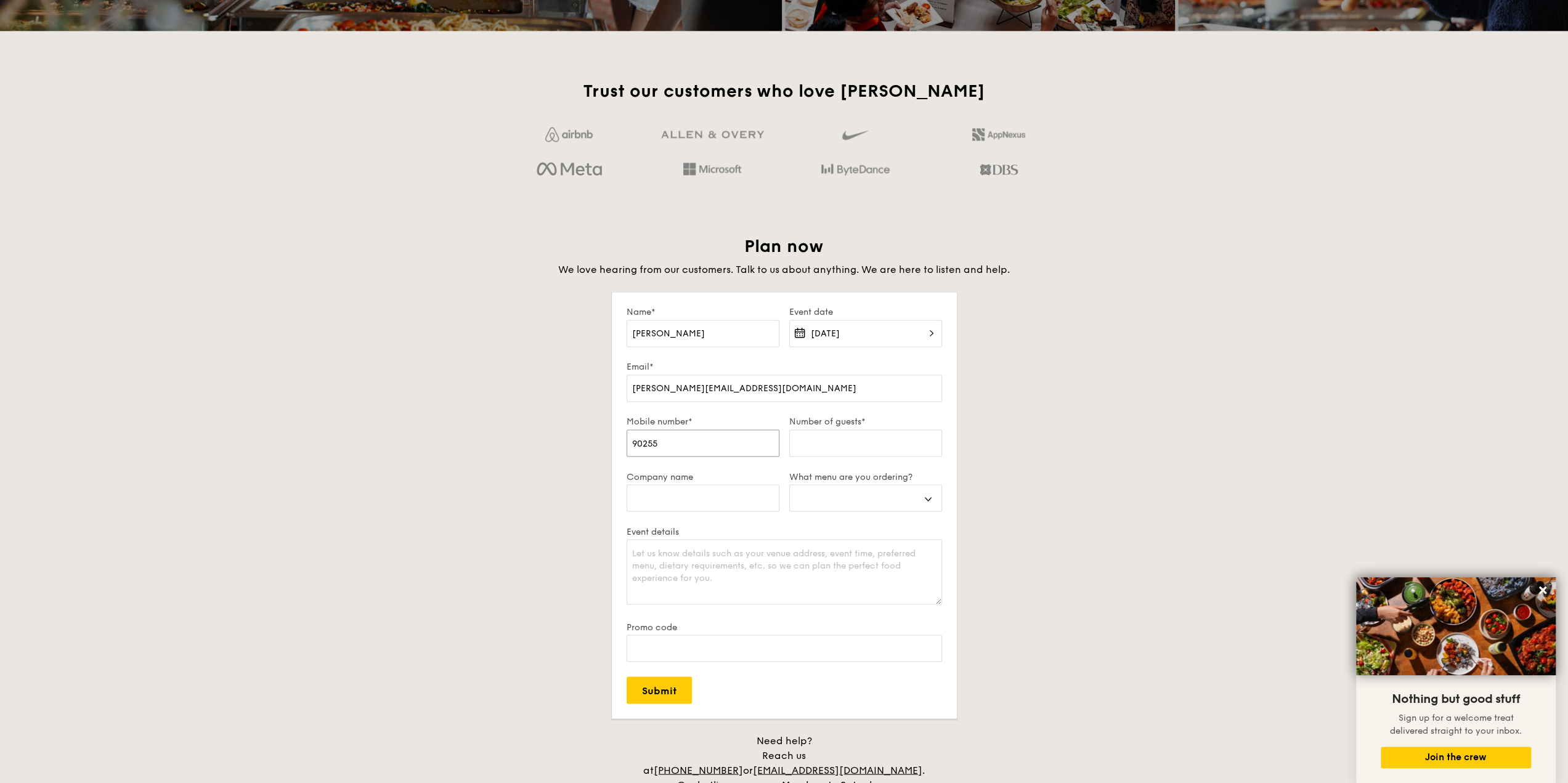
select select
type input "9025567"
select select
type input "90255678"
select select
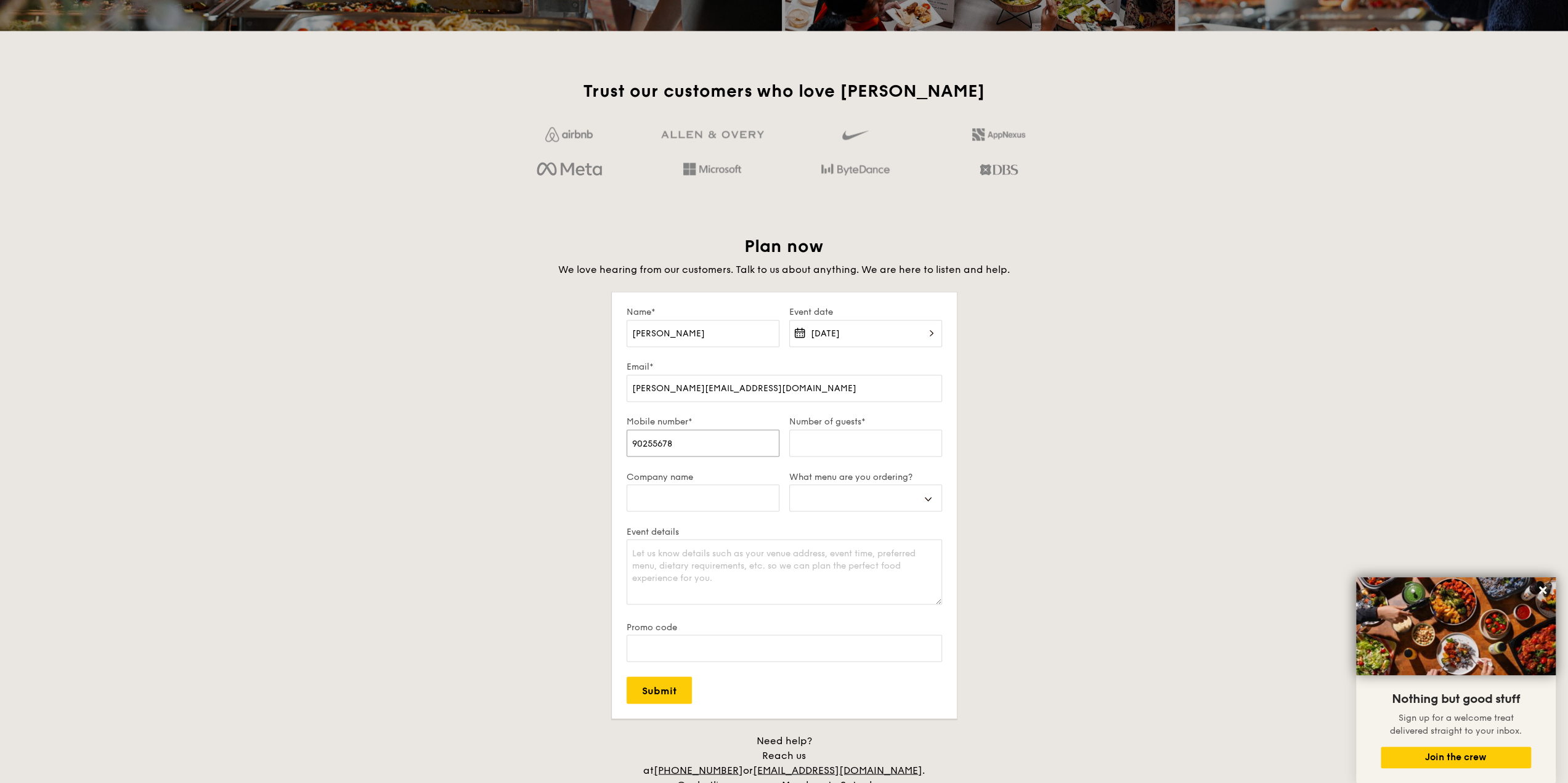
type input "90255678"
type input "2"
select select
type input "25"
select select
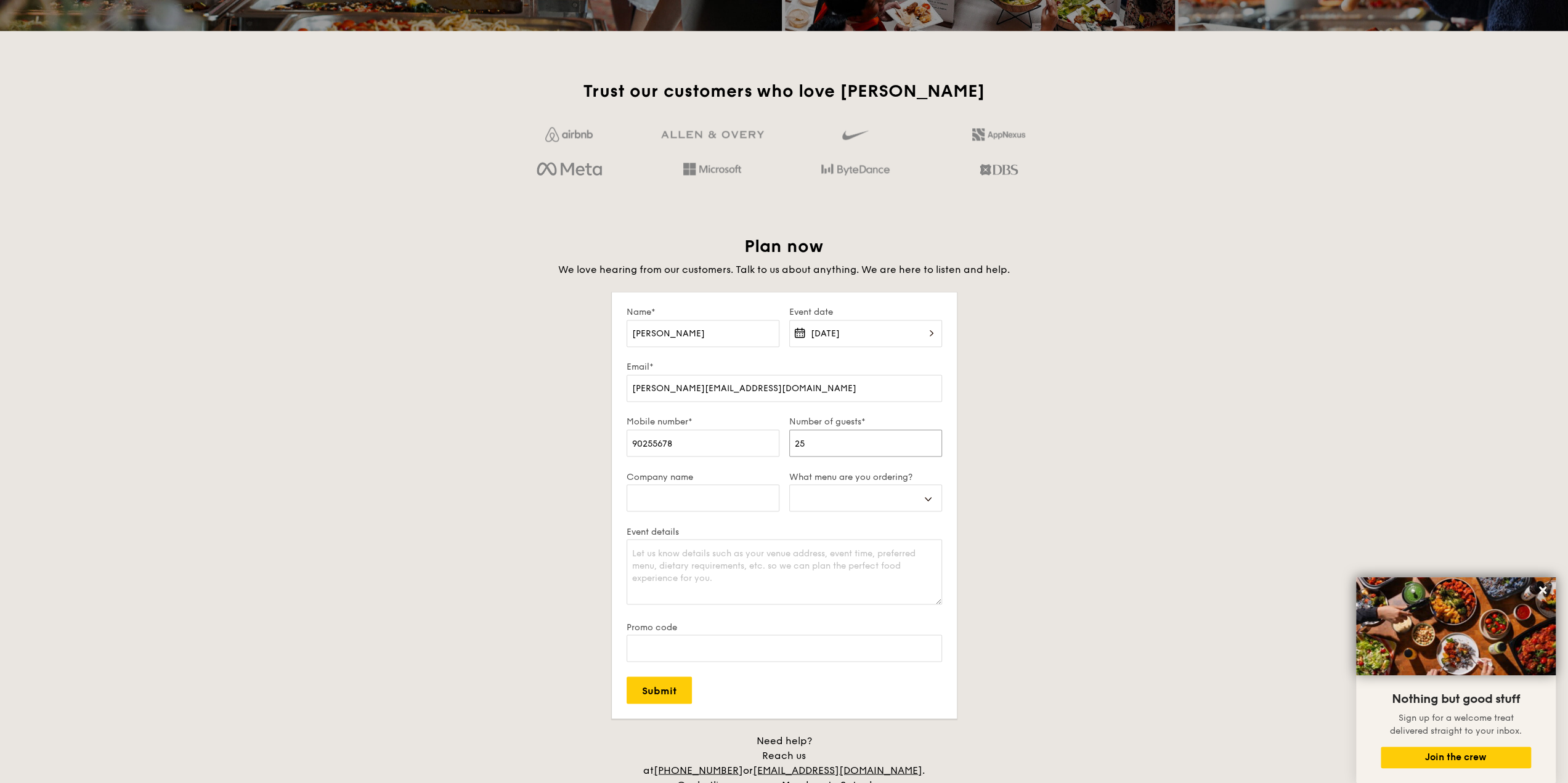
type input "25"
click at [871, 494] on select "Buffet Mini Buffet High Tea Canapés Meal Boxes Wedding" at bounding box center [865, 498] width 153 height 27
select select "buffet"
click at [789, 485] on select "Buffet Mini Buffet High Tea Canapés Meal Boxes Wedding" at bounding box center [865, 498] width 153 height 27
drag, startPoint x: 683, startPoint y: 567, endPoint x: 782, endPoint y: 569, distance: 99.0
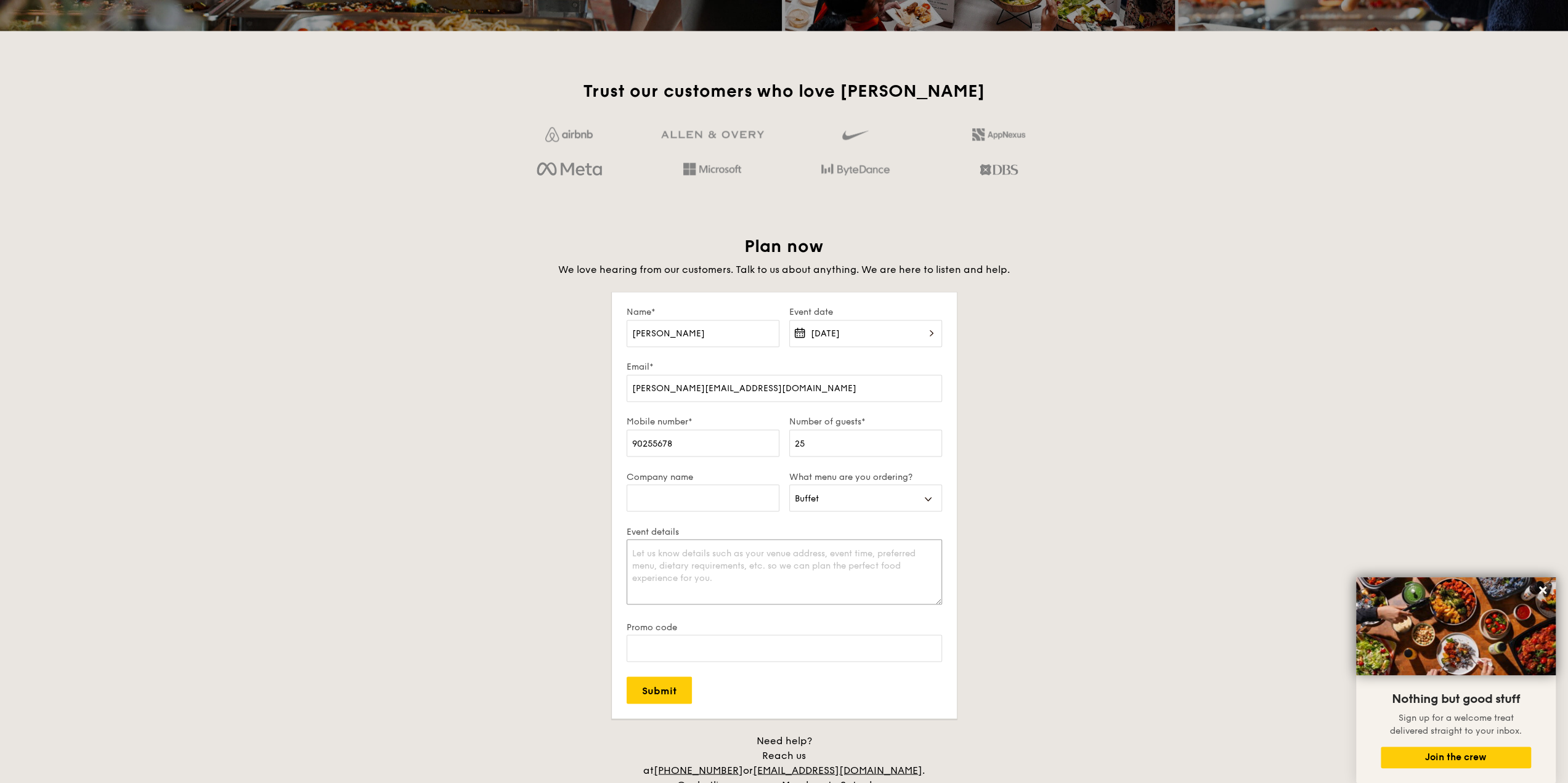
click at [685, 567] on textarea "Event details" at bounding box center [784, 572] width 315 height 65
type textarea "Address: [STREET_ADDRESS] about 6.30pm for house warming. estimated 25 pax. not…"
click at [678, 690] on input "Submit" at bounding box center [659, 690] width 65 height 27
select select
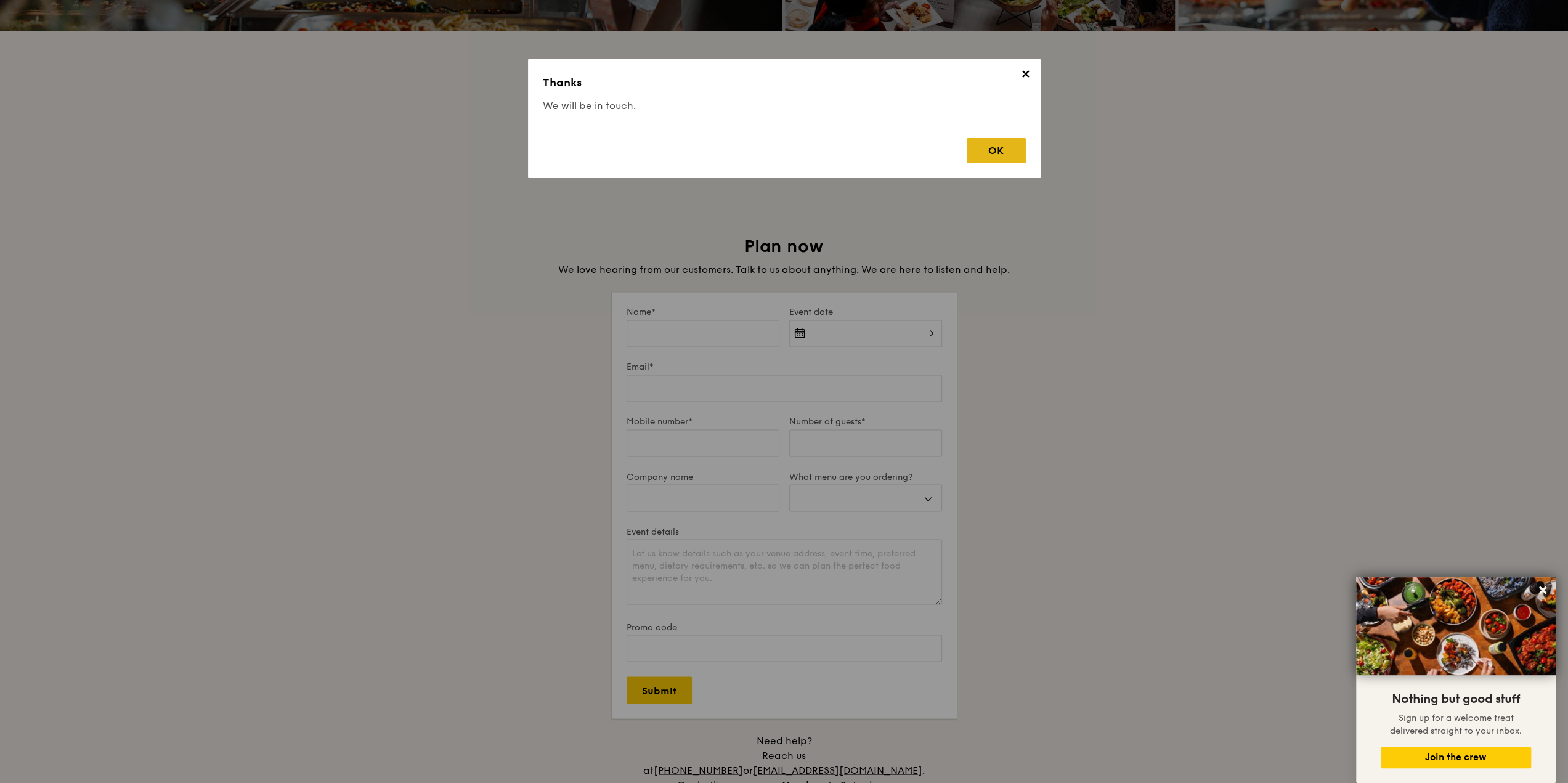
click at [1001, 147] on div "OK" at bounding box center [996, 150] width 59 height 25
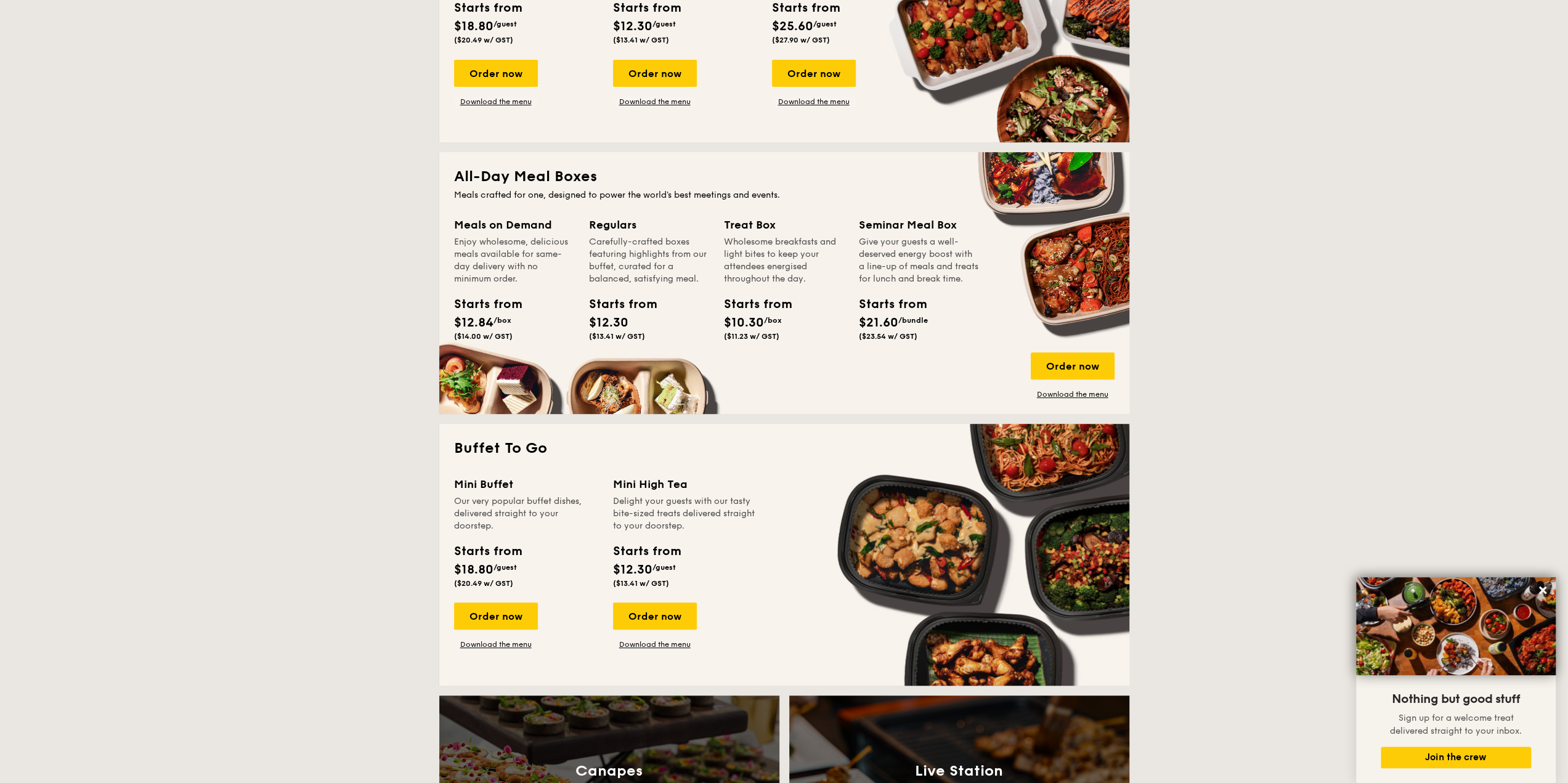
scroll to position [0, 0]
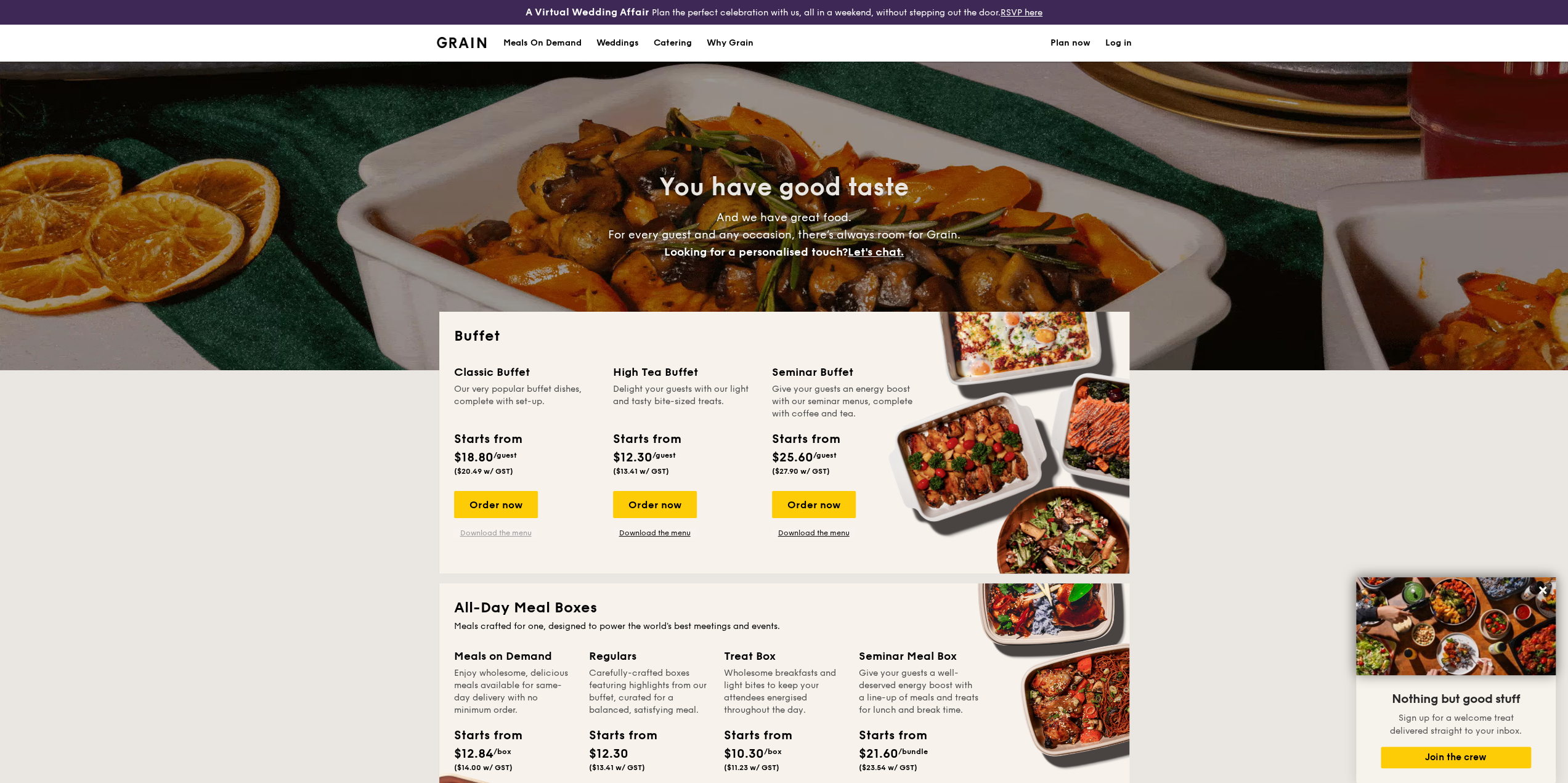
click at [497, 532] on link "Download the menu" at bounding box center [496, 533] width 84 height 10
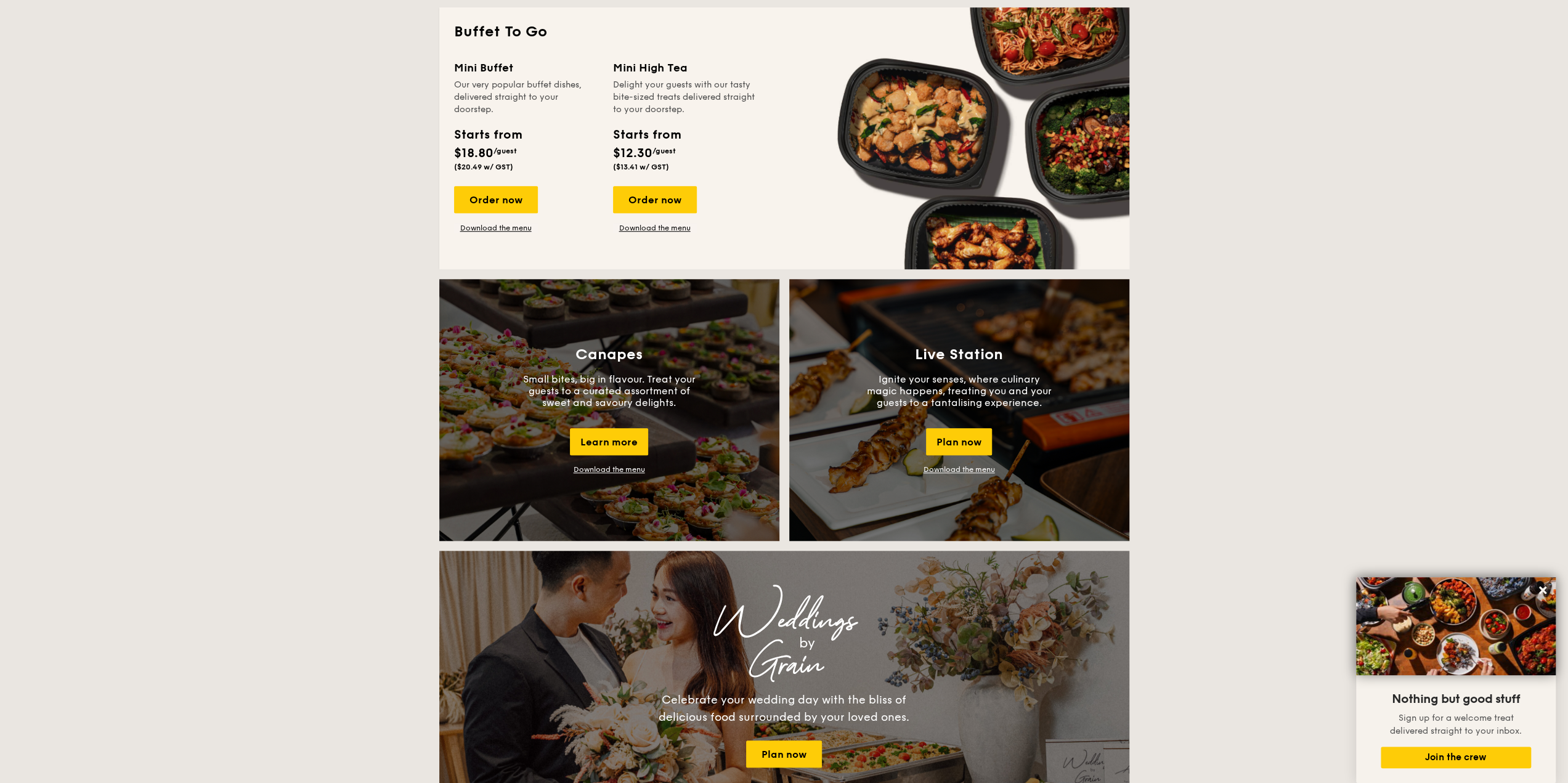
scroll to position [863, 0]
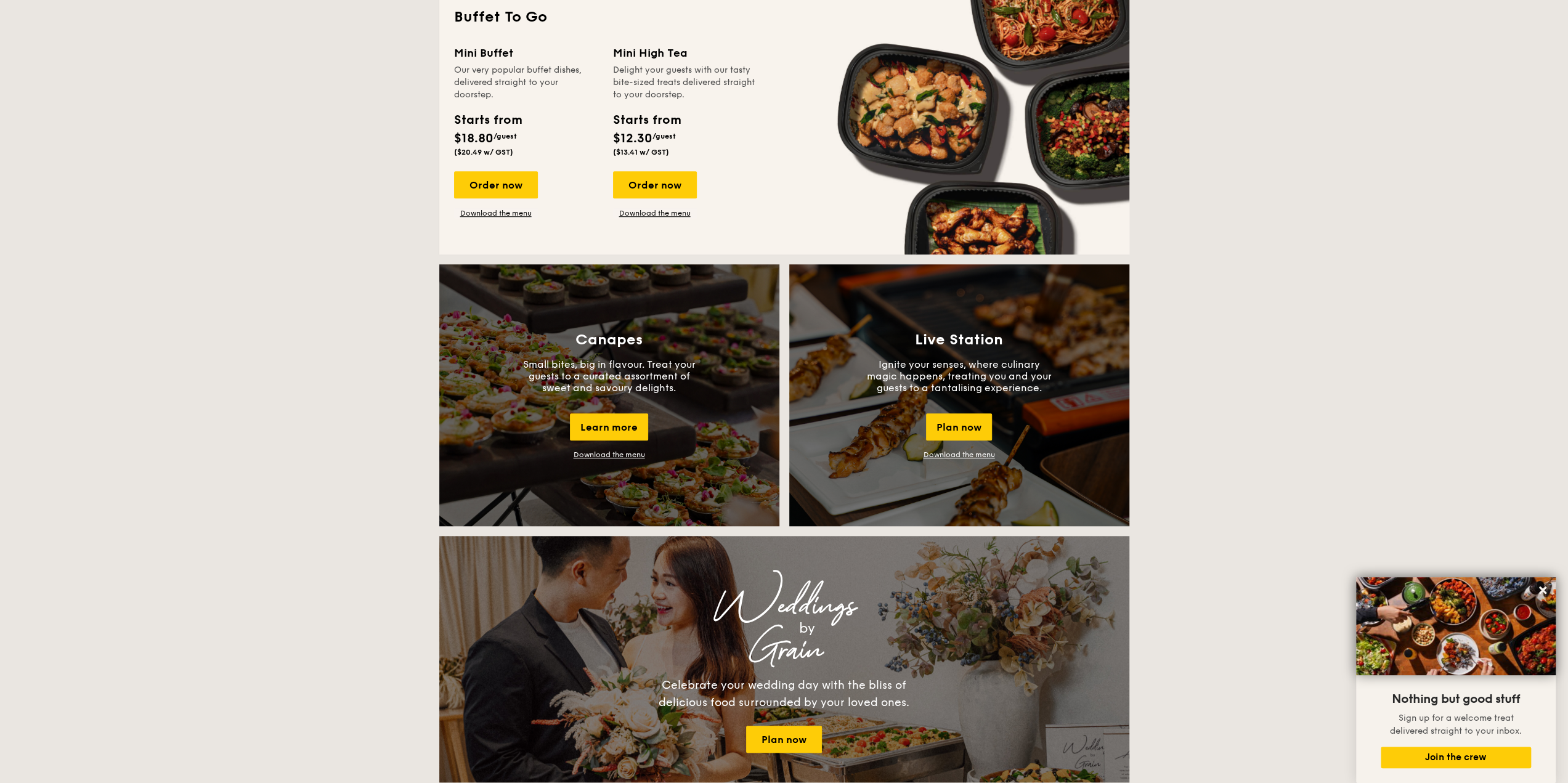
click at [955, 451] on link "Download the menu" at bounding box center [959, 455] width 72 height 8
click at [611, 451] on link "Download the menu" at bounding box center [609, 455] width 72 height 8
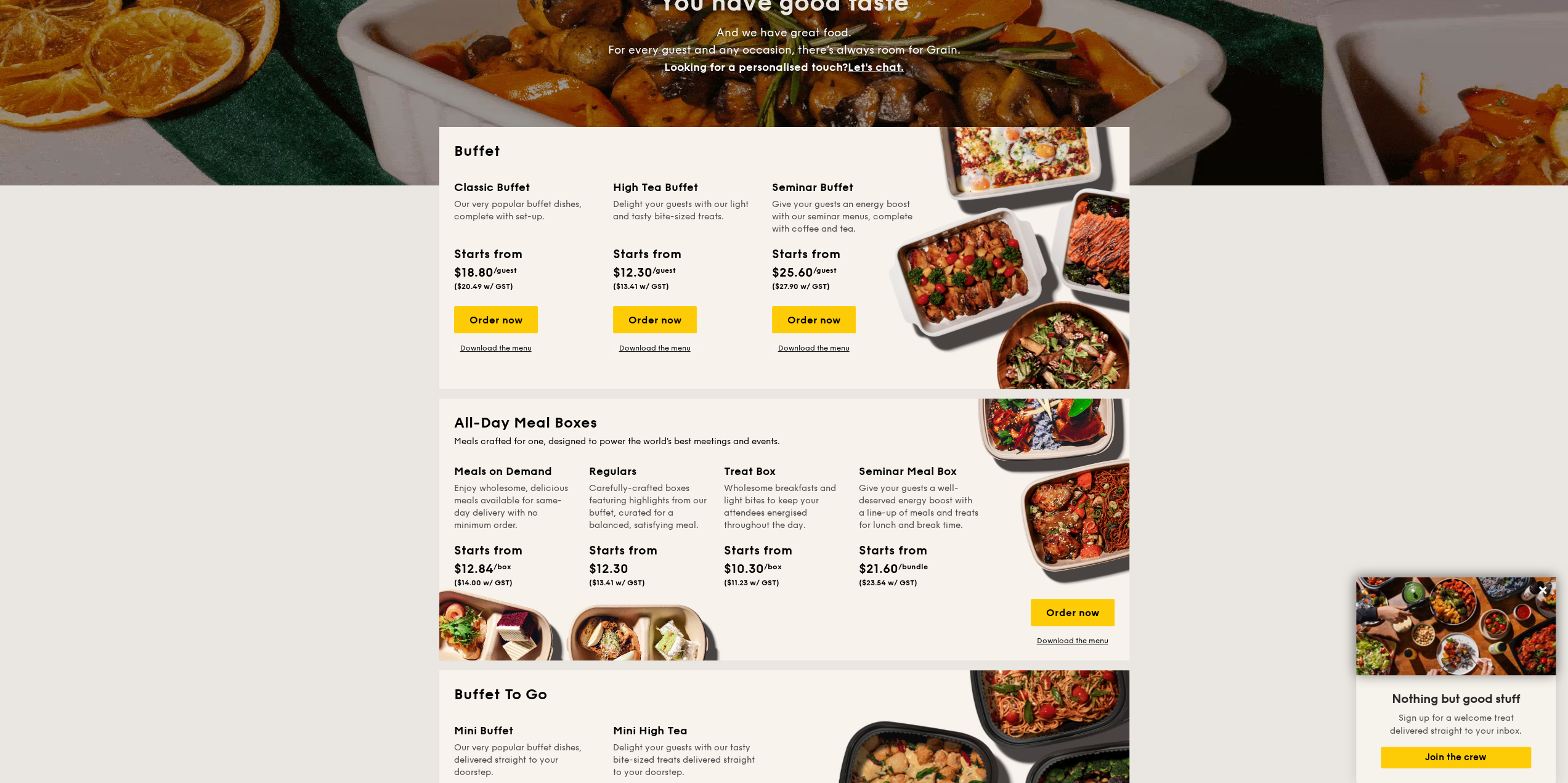
scroll to position [0, 0]
